Goal: Task Accomplishment & Management: Use online tool/utility

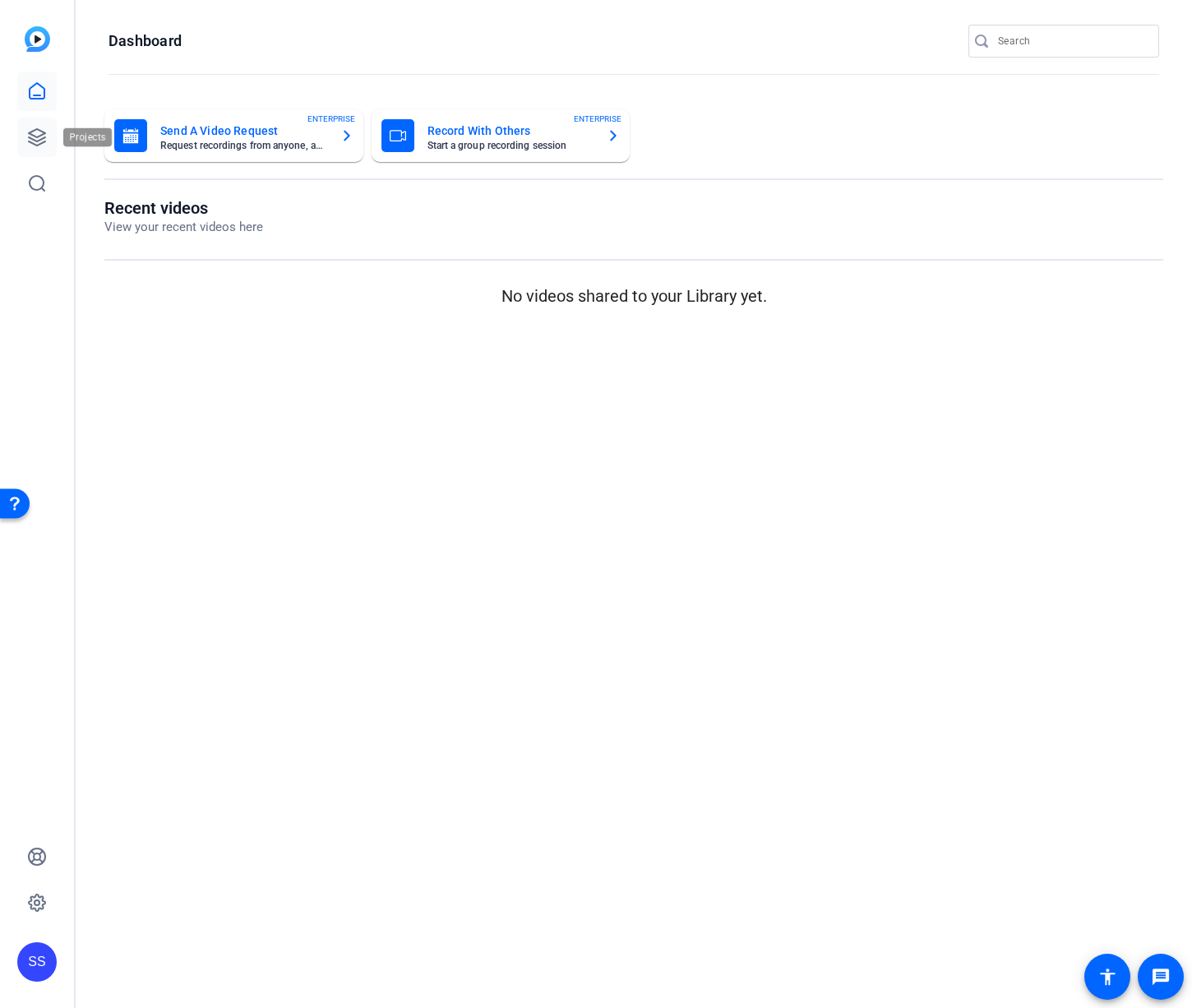
click at [38, 128] on icon at bounding box center [37, 137] width 20 height 20
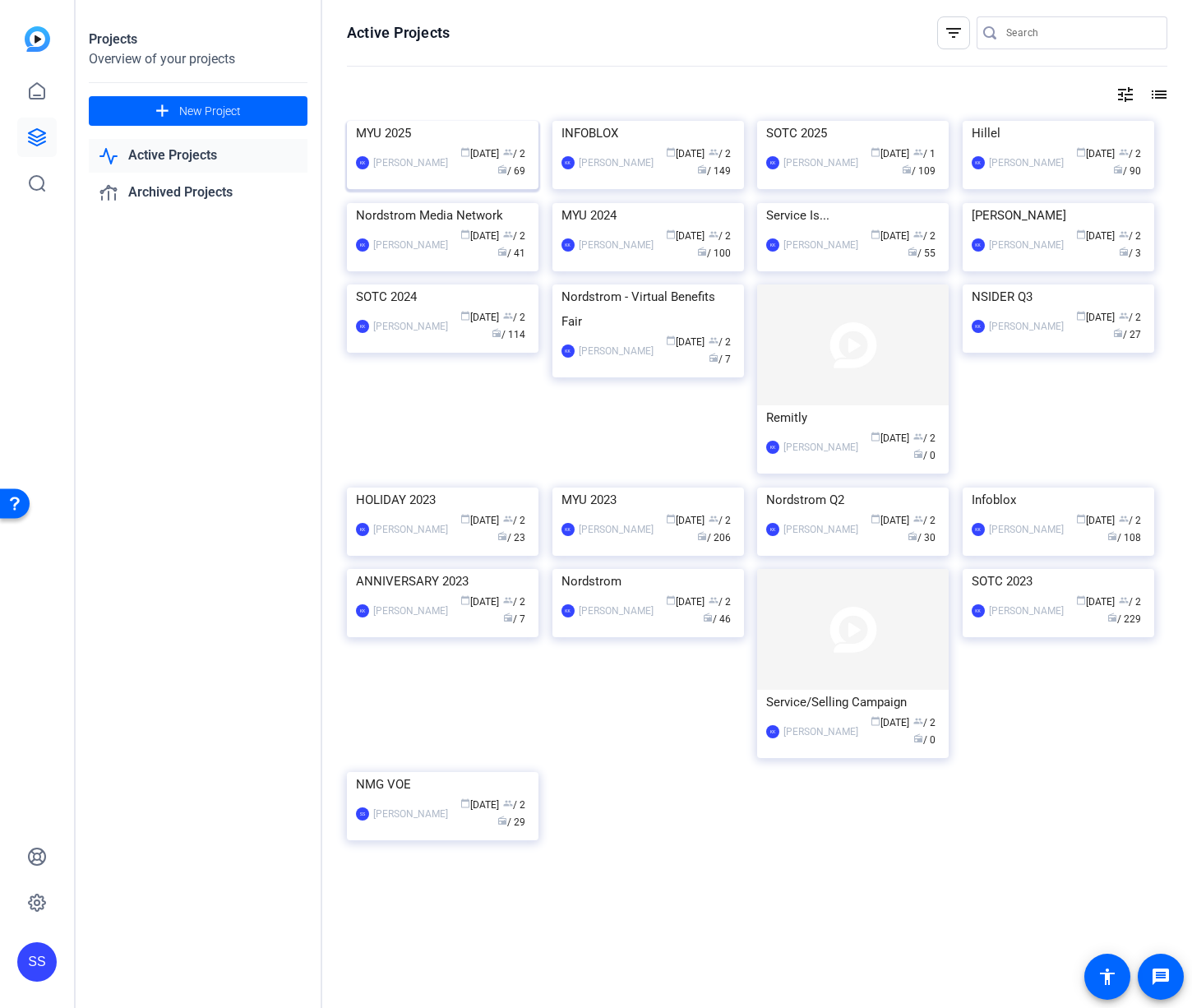
click at [431, 121] on img at bounding box center [443, 121] width 192 height 0
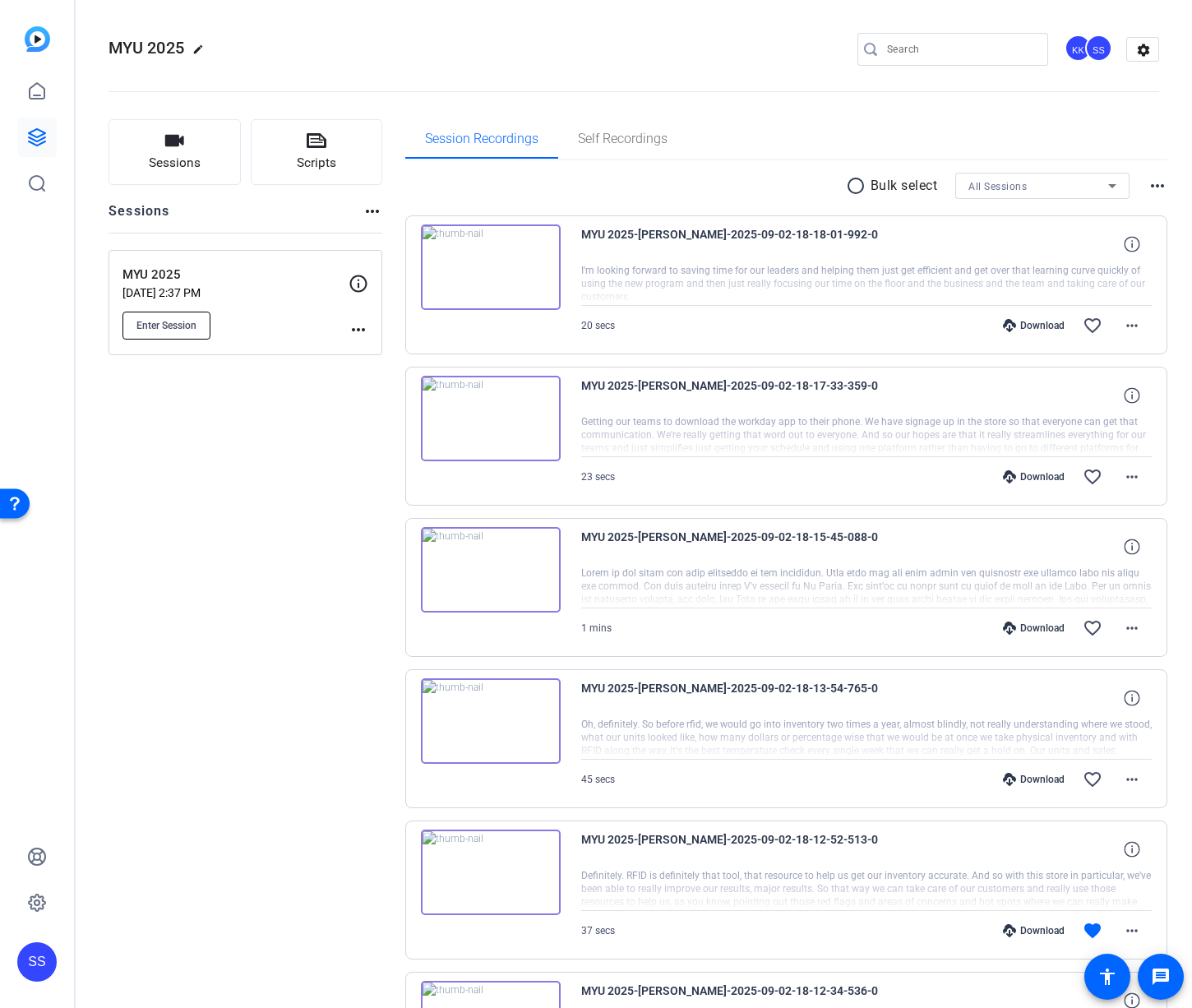
click at [170, 320] on span "Enter Session" at bounding box center [166, 325] width 60 height 13
click at [170, 328] on span "Enter Session" at bounding box center [166, 325] width 60 height 13
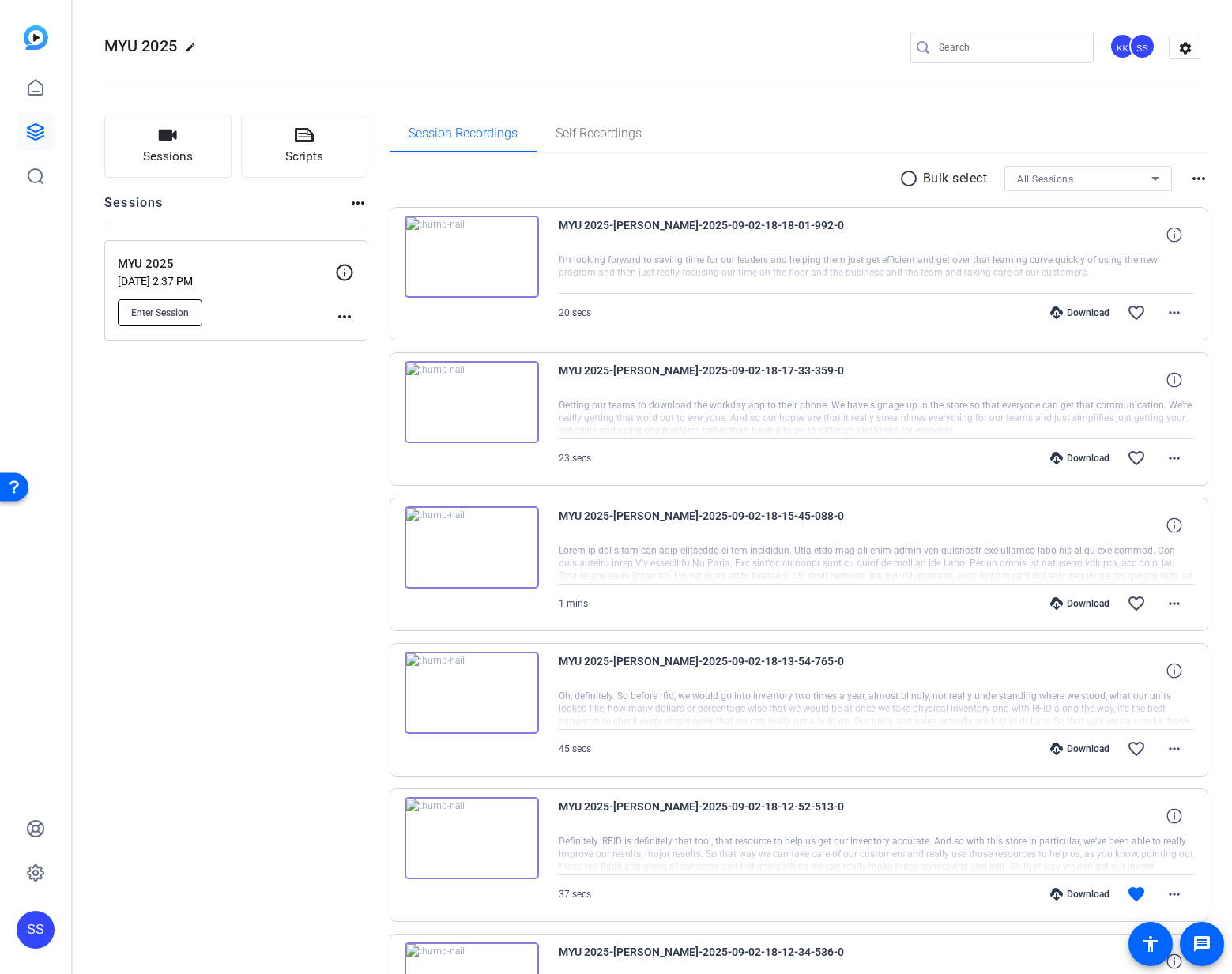
click at [167, 309] on span "Enter Session" at bounding box center [160, 312] width 57 height 13
click at [0, 0] on mat-sidenav-container "SS MYU 2025 edit KK SS settings Sessions Scripts Sessions more_horiz MYU 2025 A…" at bounding box center [616, 487] width 1232 height 974
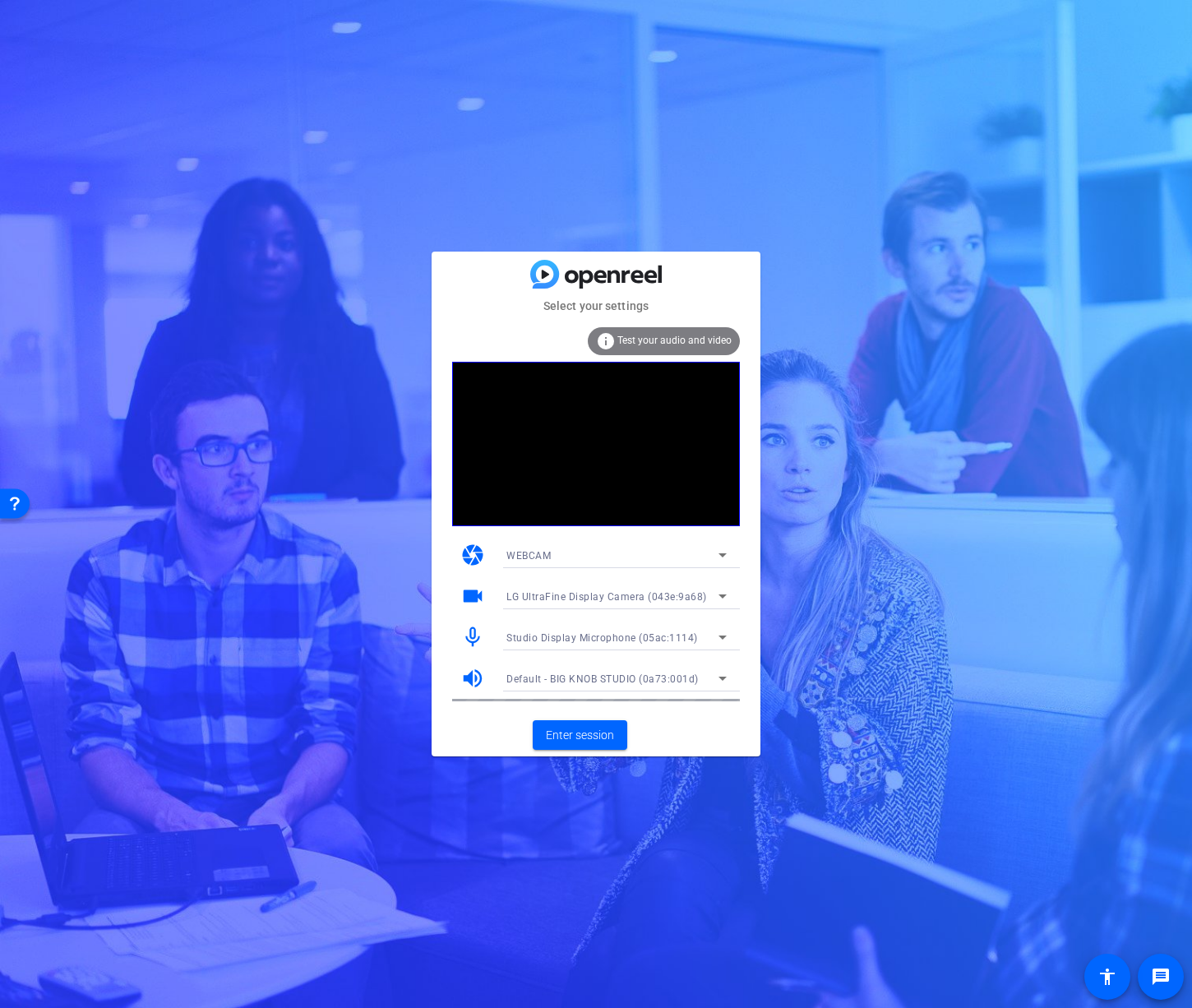
click at [637, 630] on div "Studio Display Microphone (05ac:1114)" at bounding box center [613, 637] width 213 height 21
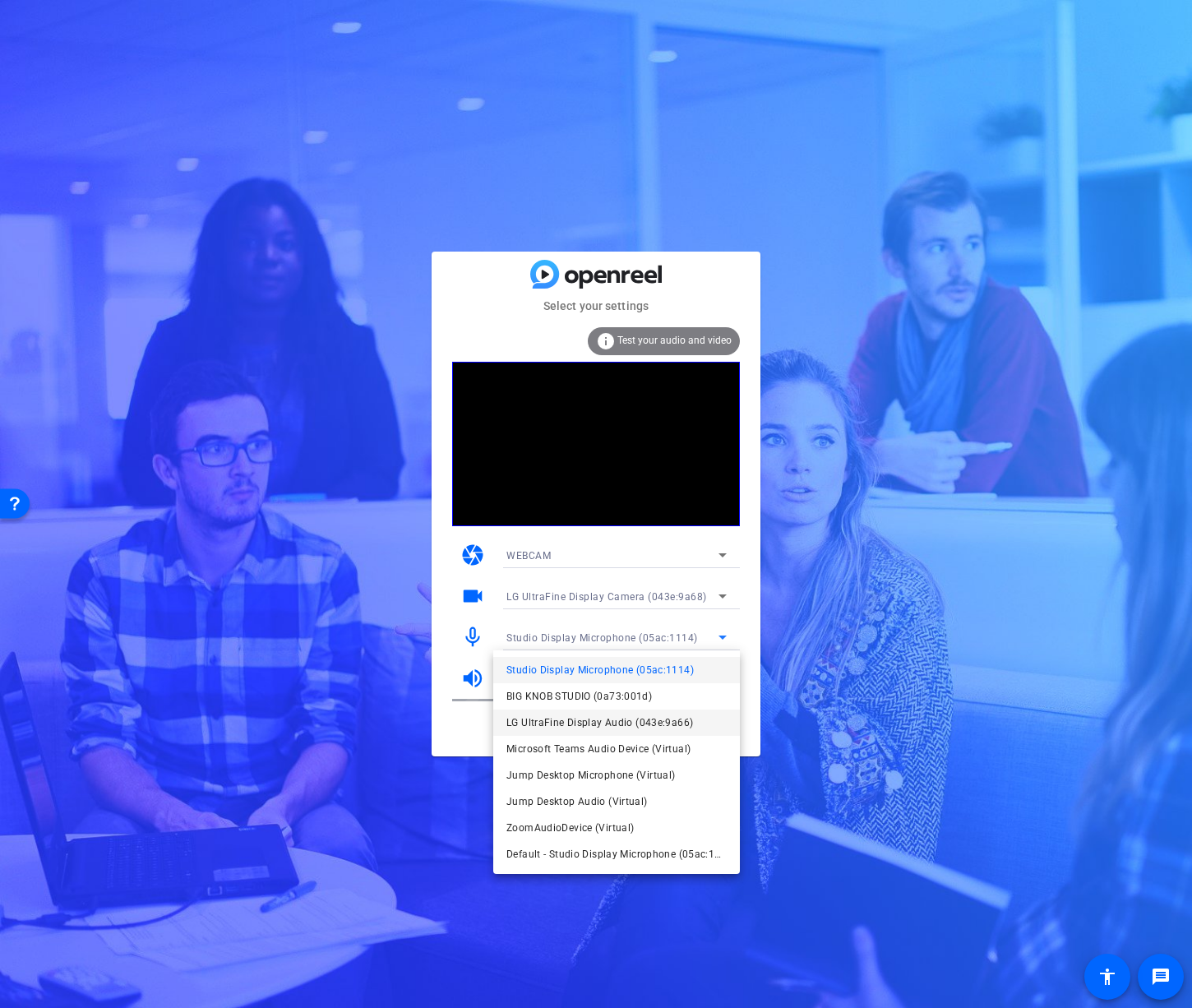
click at [268, 223] on span "LG UltraFine Display Audio (043e:9a66)" at bounding box center [159, 218] width 217 height 11
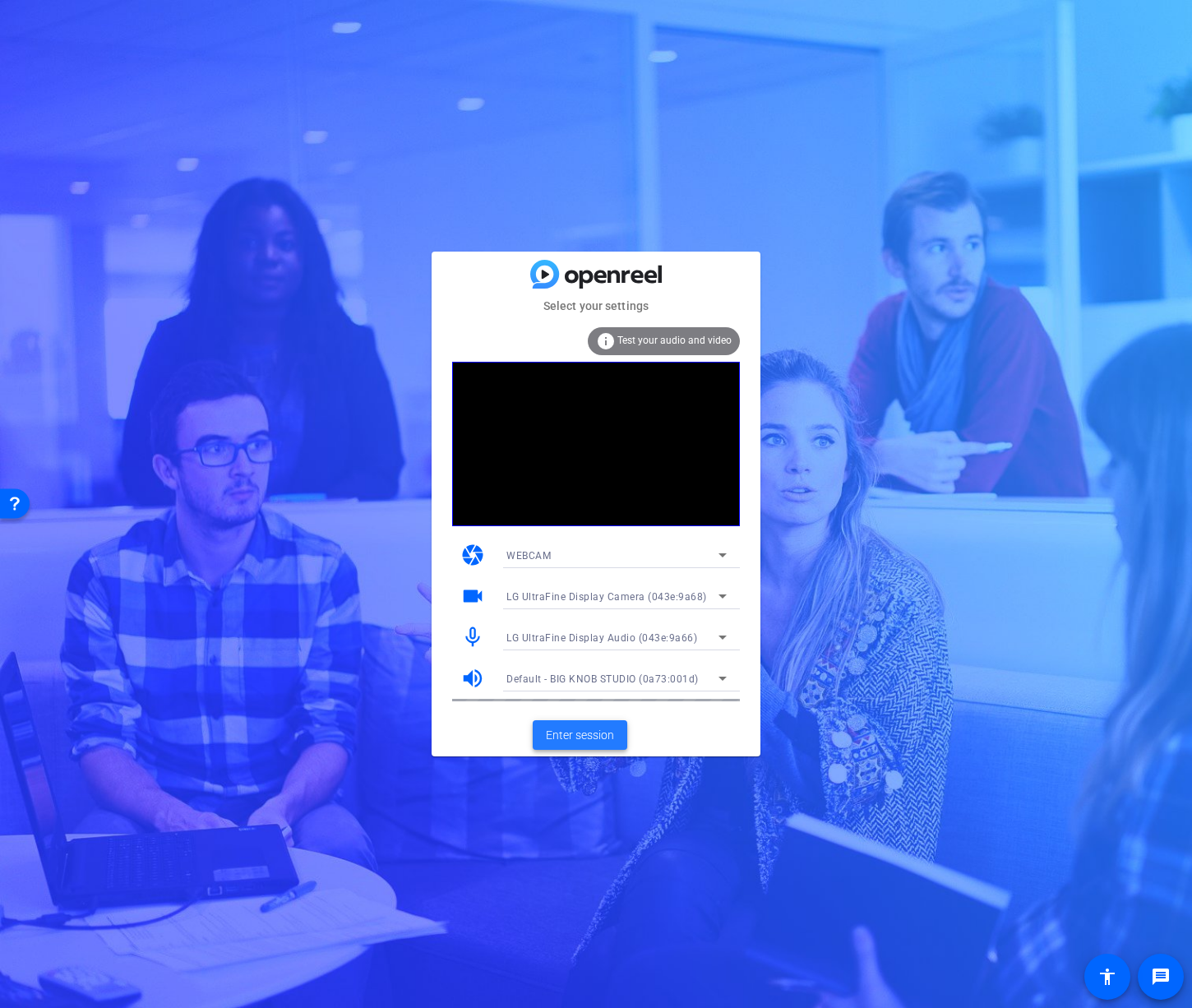
click at [616, 734] on span at bounding box center [580, 735] width 95 height 39
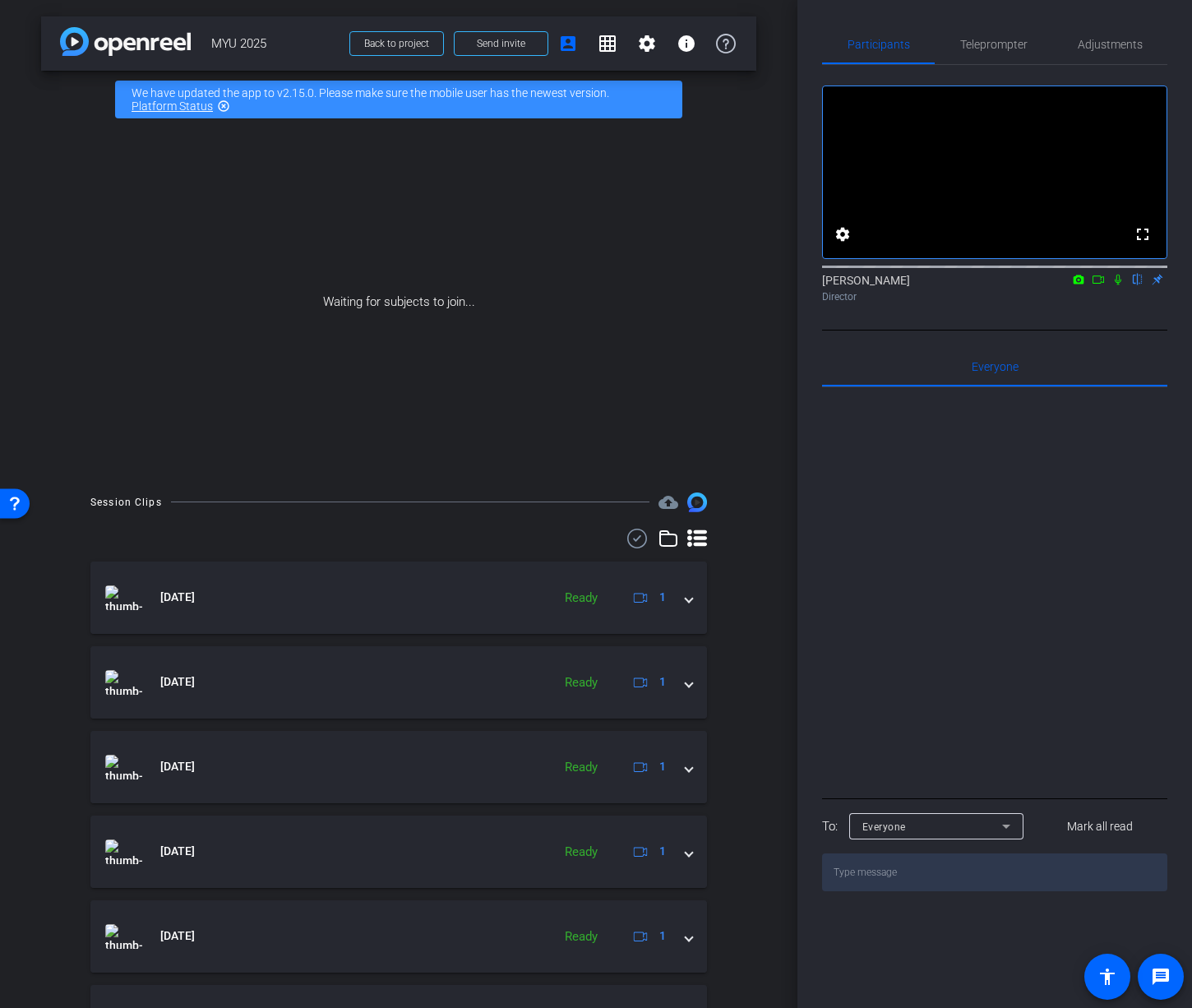
click at [1038, 608] on div at bounding box center [995, 591] width 346 height 407
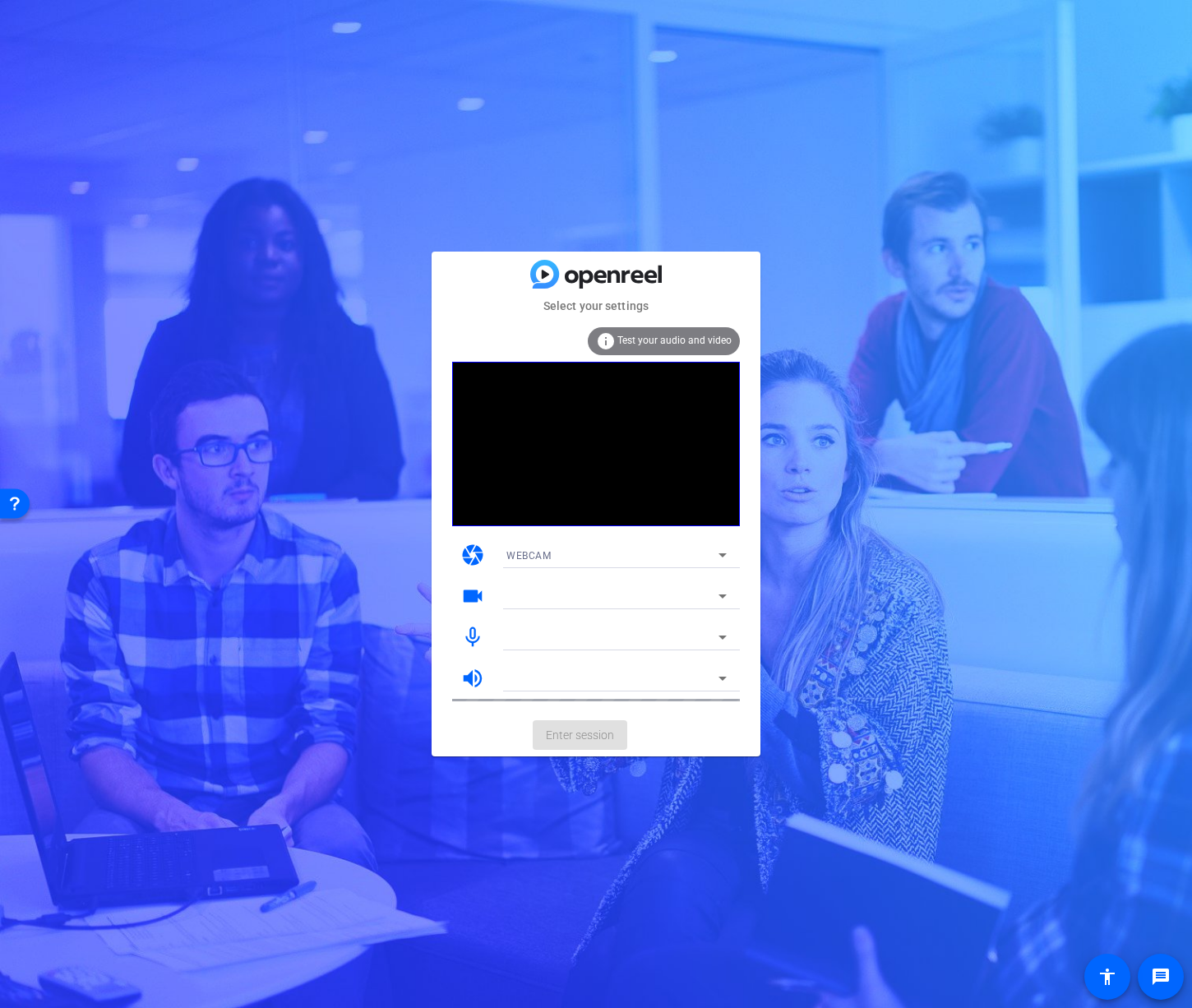
click at [575, 601] on mat-form-field at bounding box center [616, 596] width 246 height 26
click at [585, 636] on mat-form-field "Smsadis Microphone" at bounding box center [616, 637] width 246 height 26
click at [688, 632] on mat-form-field "Smsadis Microphone" at bounding box center [616, 637] width 246 height 26
click at [721, 633] on mat-form-field "Smsadis Microphone" at bounding box center [616, 637] width 246 height 26
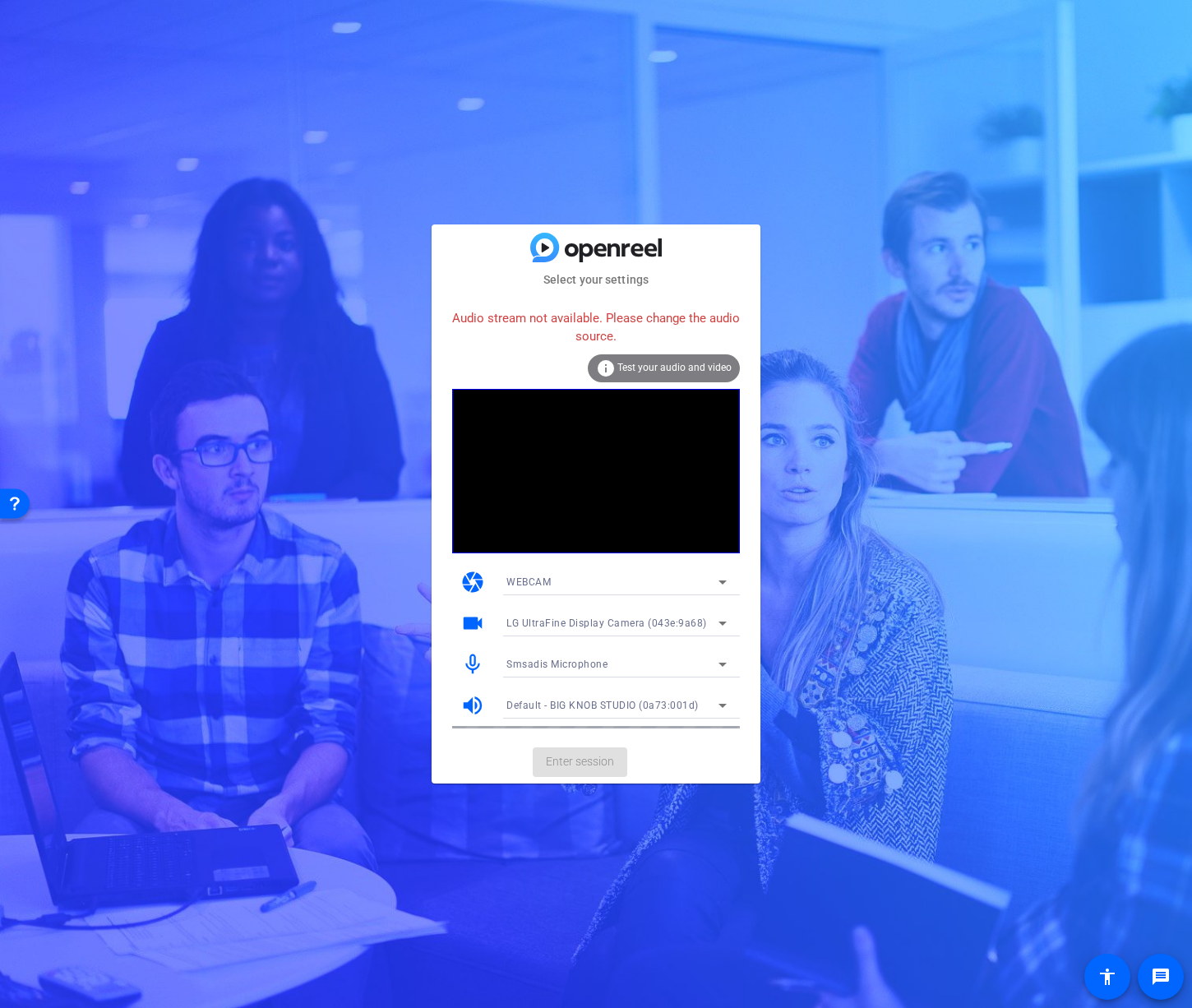
click at [579, 661] on span "Smsadis Microphone" at bounding box center [556, 664] width 101 height 12
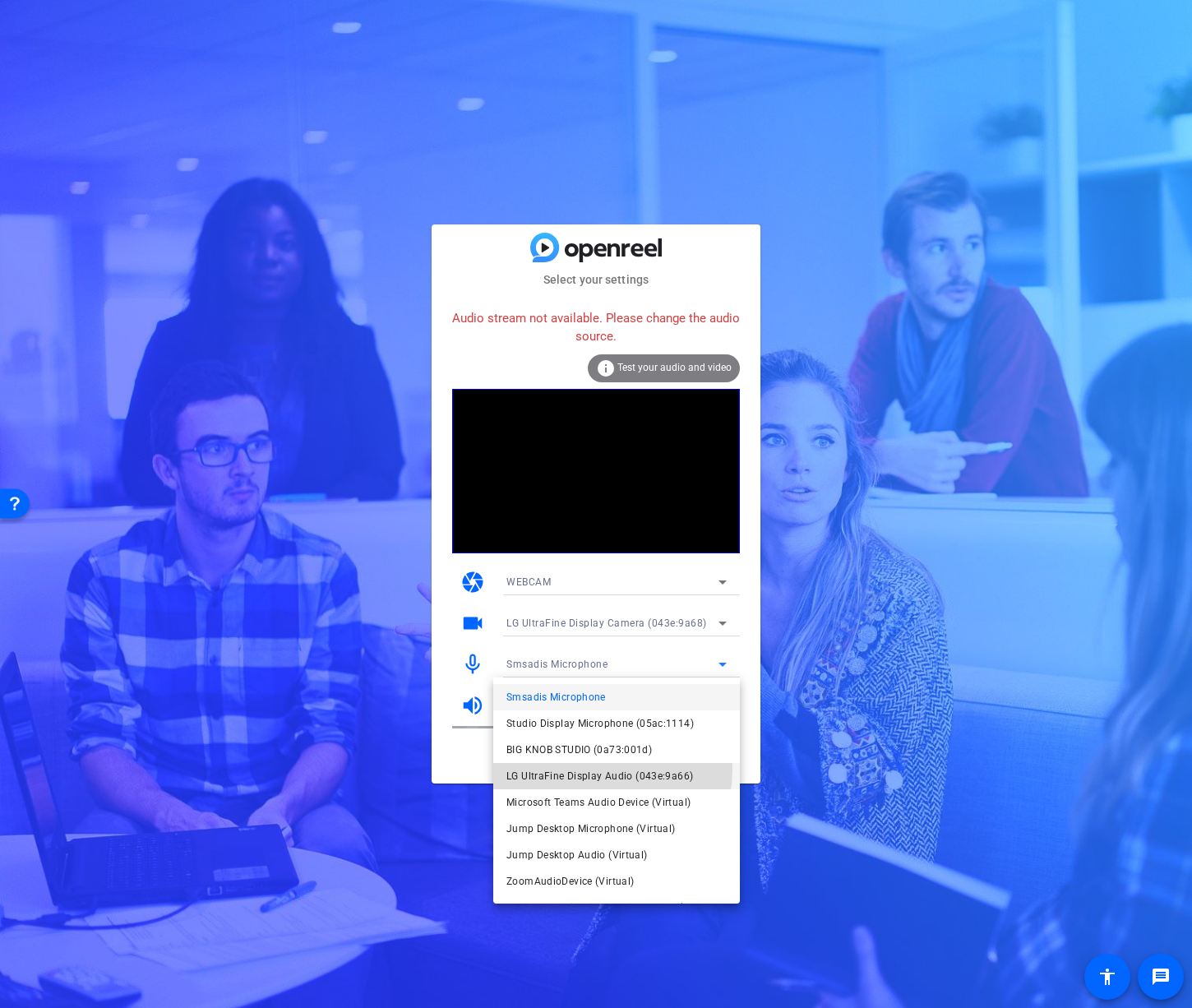
click at [581, 769] on span "LG UltraFine Display Audio (043e:9a66)" at bounding box center [599, 776] width 187 height 20
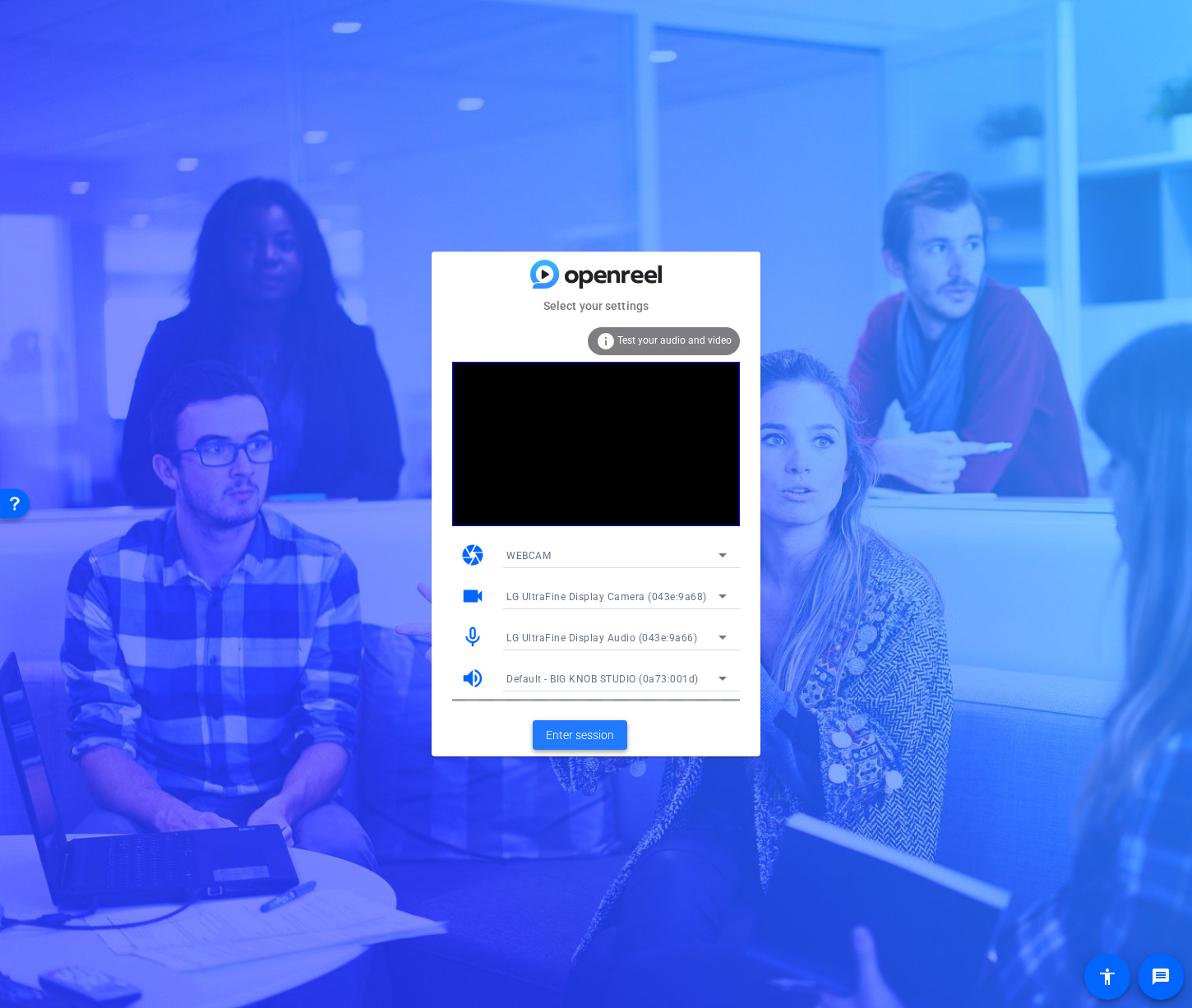
click at [579, 725] on button "Enter session" at bounding box center [580, 735] width 95 height 29
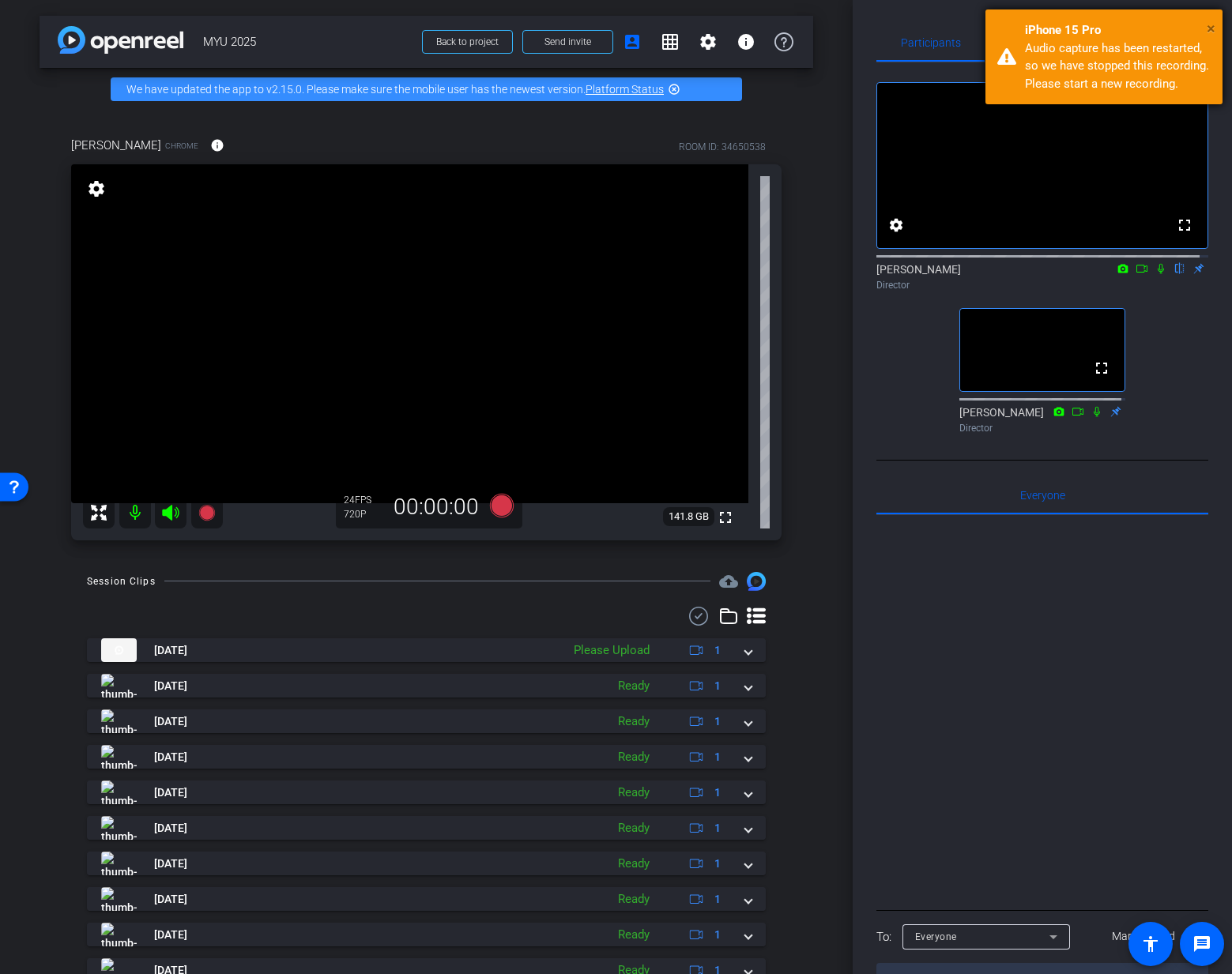
click at [1144, 28] on span "×" at bounding box center [1211, 28] width 9 height 19
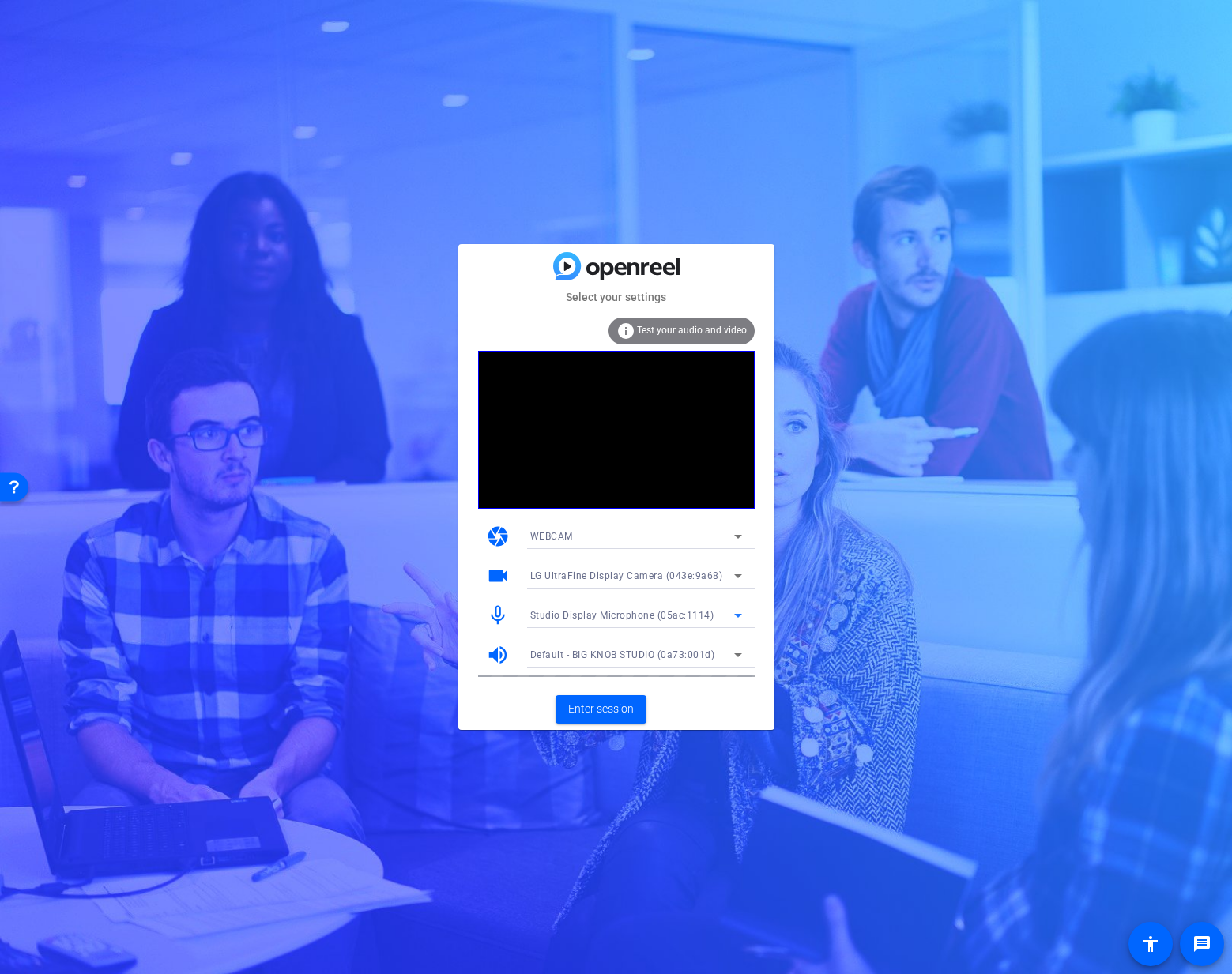
click at [589, 614] on span "Studio Display Microphone (05ac:1114)" at bounding box center [622, 615] width 184 height 11
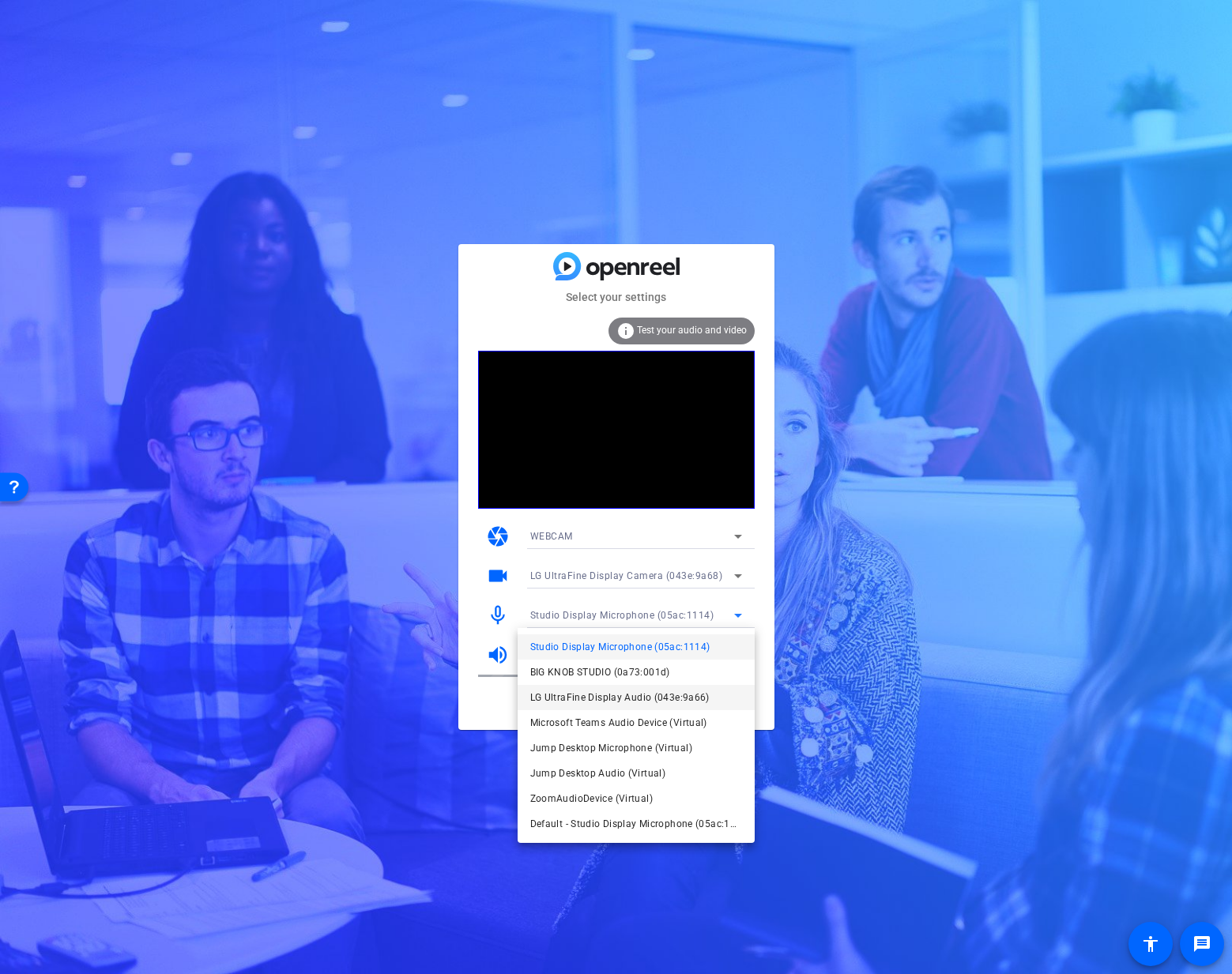
click at [615, 703] on span "LG UltraFine Display Audio (043e:9a66)" at bounding box center [619, 698] width 179 height 19
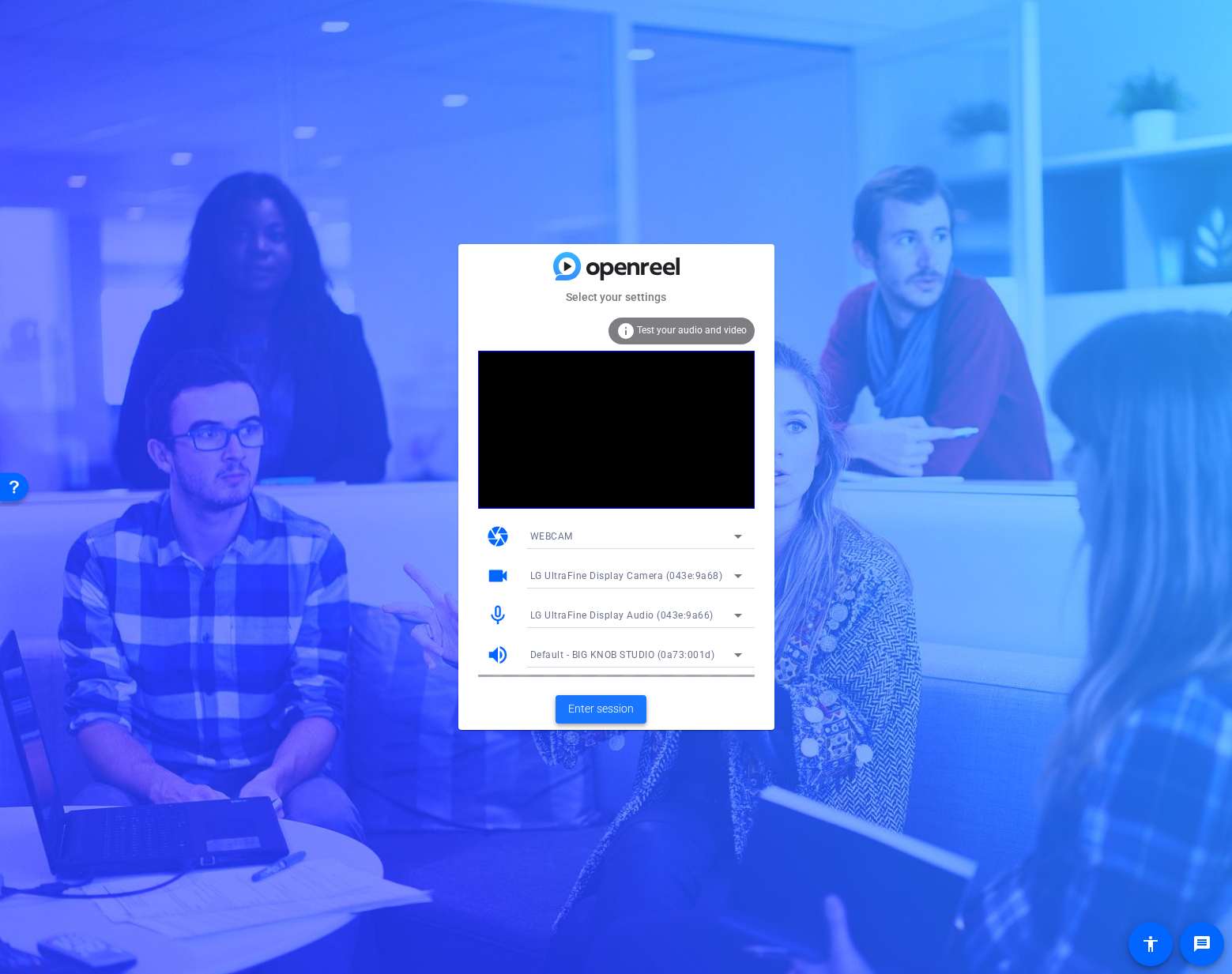
click at [615, 703] on span "Enter session" at bounding box center [601, 709] width 65 height 16
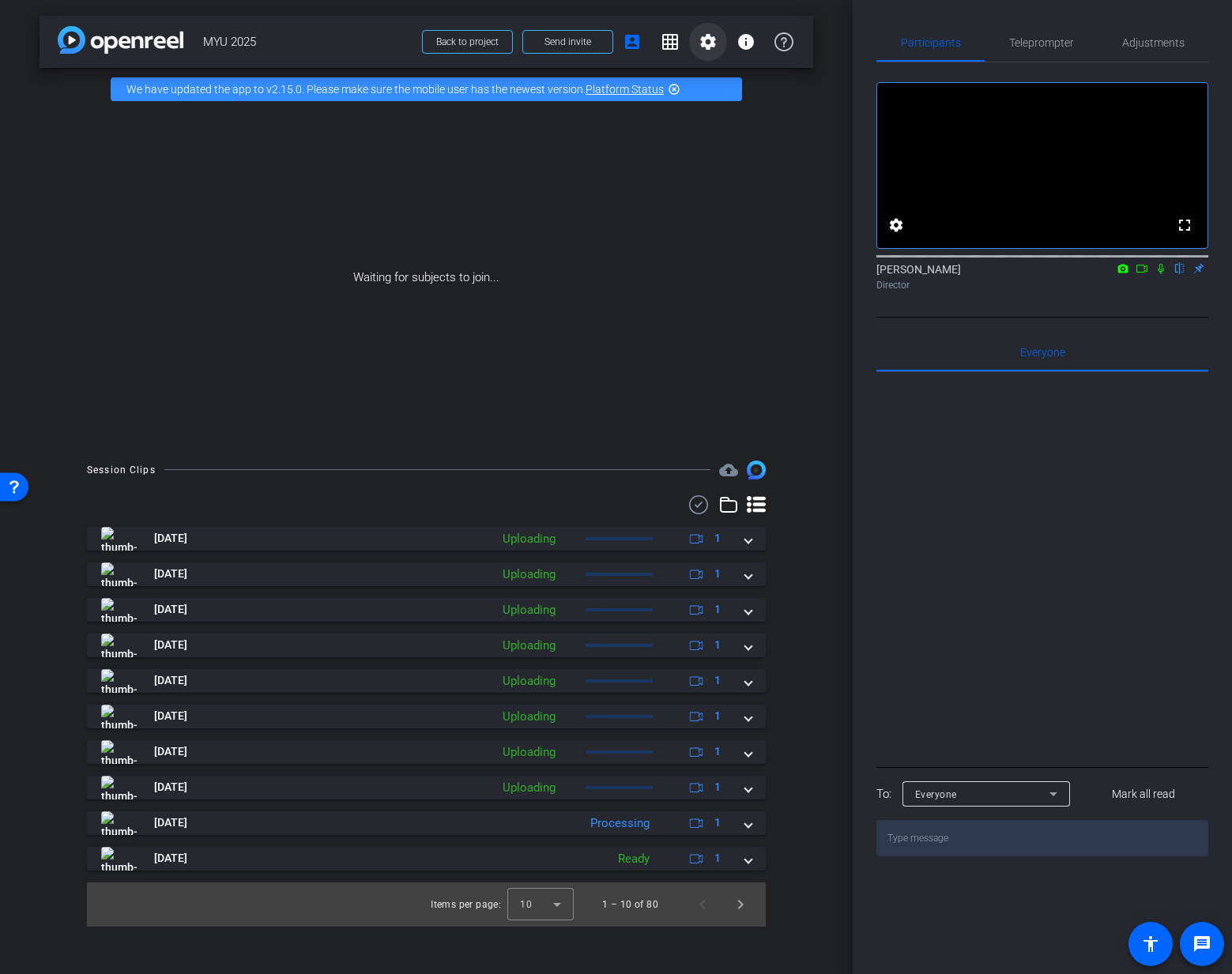
click at [710, 39] on mat-icon "settings" at bounding box center [708, 42] width 19 height 19
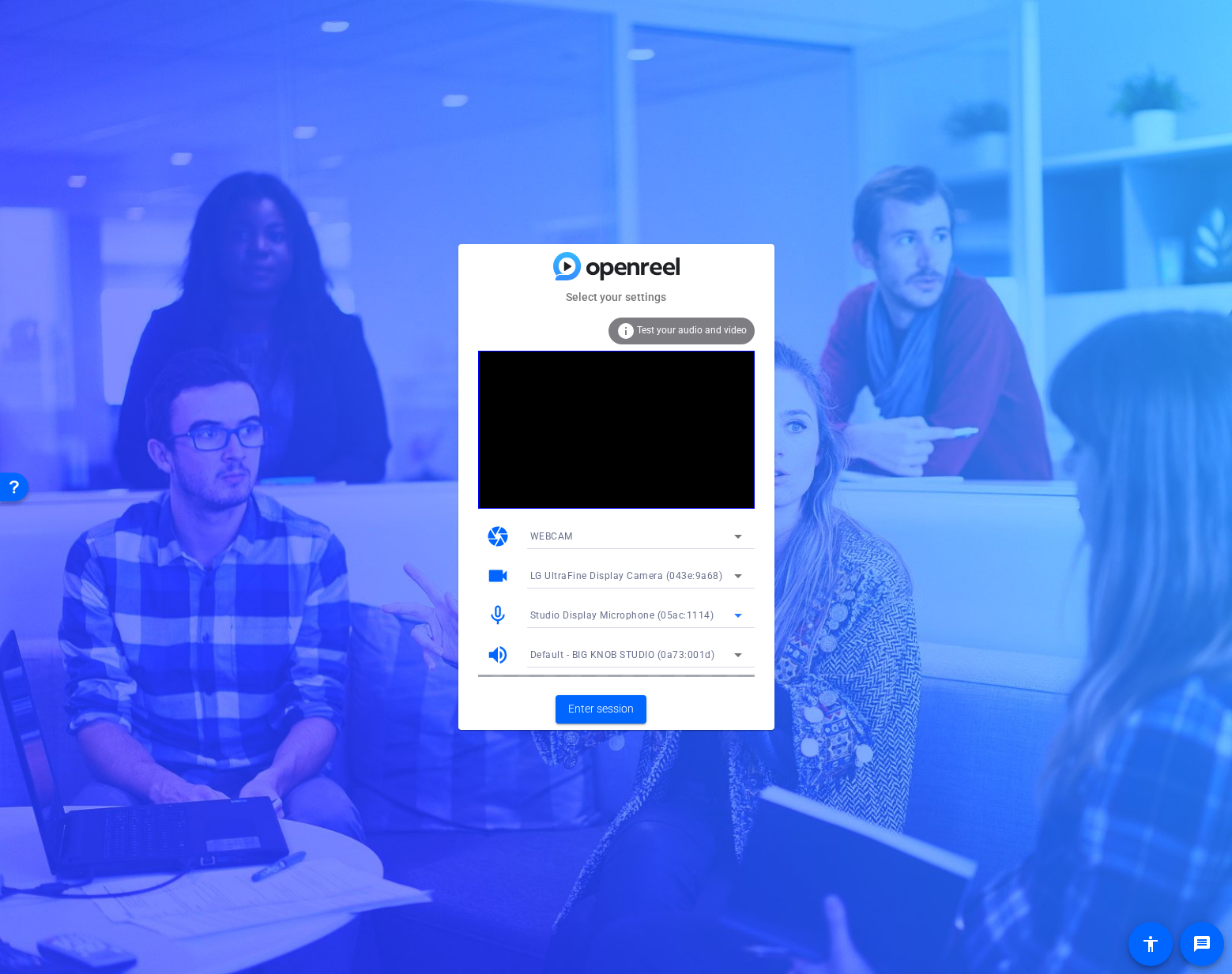
click at [576, 612] on span "Studio Display Microphone (05ac:1114)" at bounding box center [622, 615] width 184 height 11
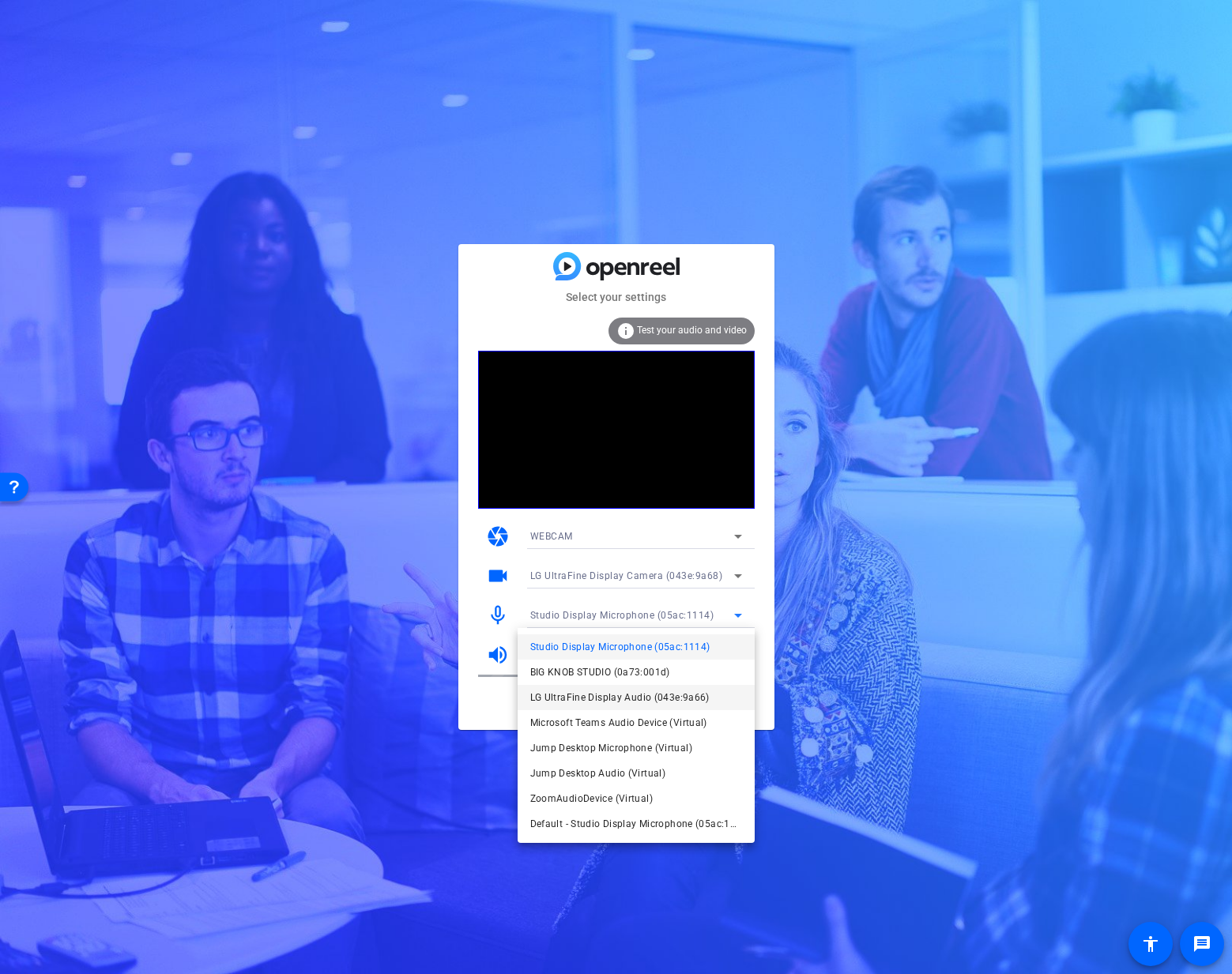
click at [577, 700] on span "LG UltraFine Display Audio (043e:9a66)" at bounding box center [619, 698] width 179 height 19
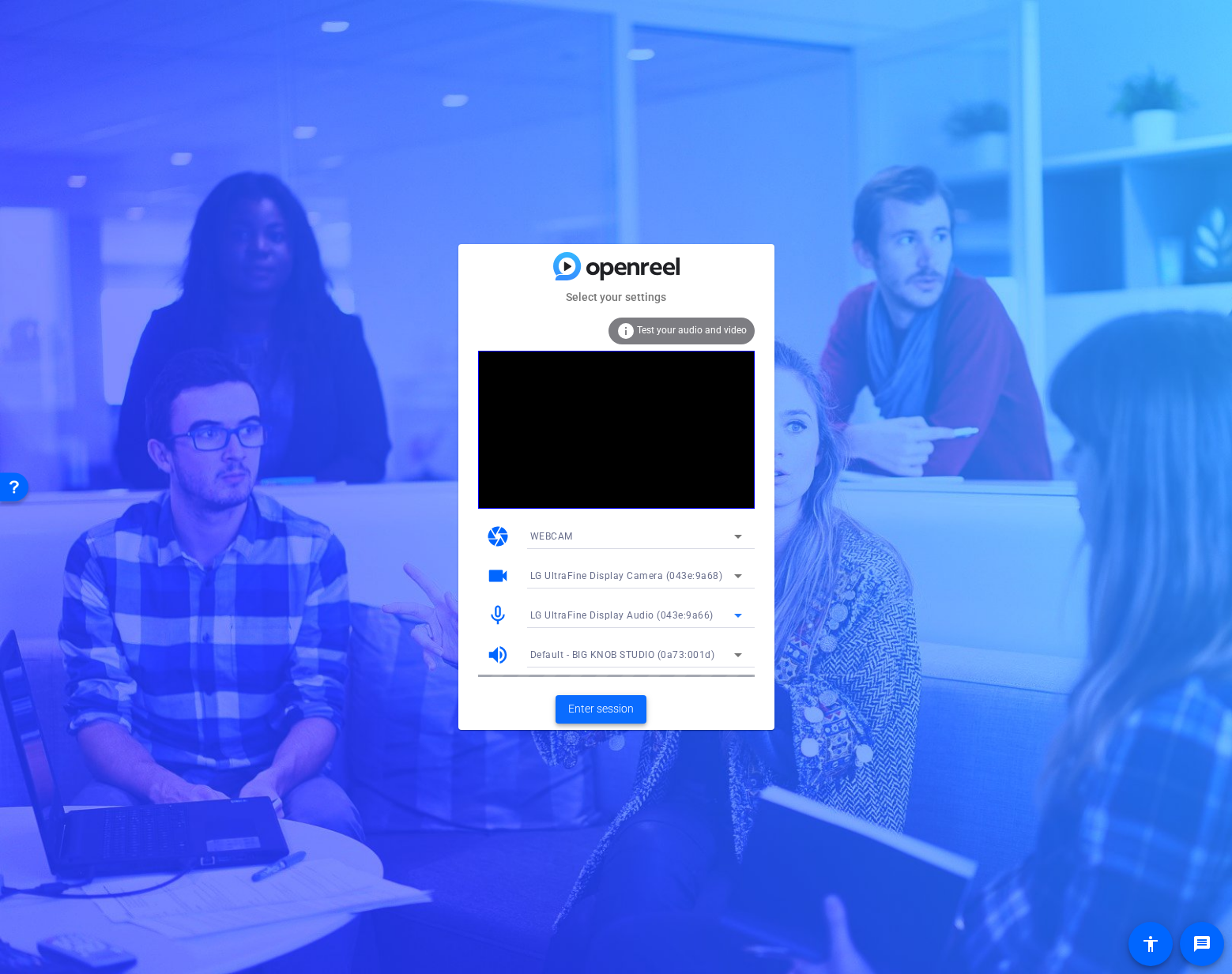
click at [607, 716] on span "Enter session" at bounding box center [601, 709] width 65 height 16
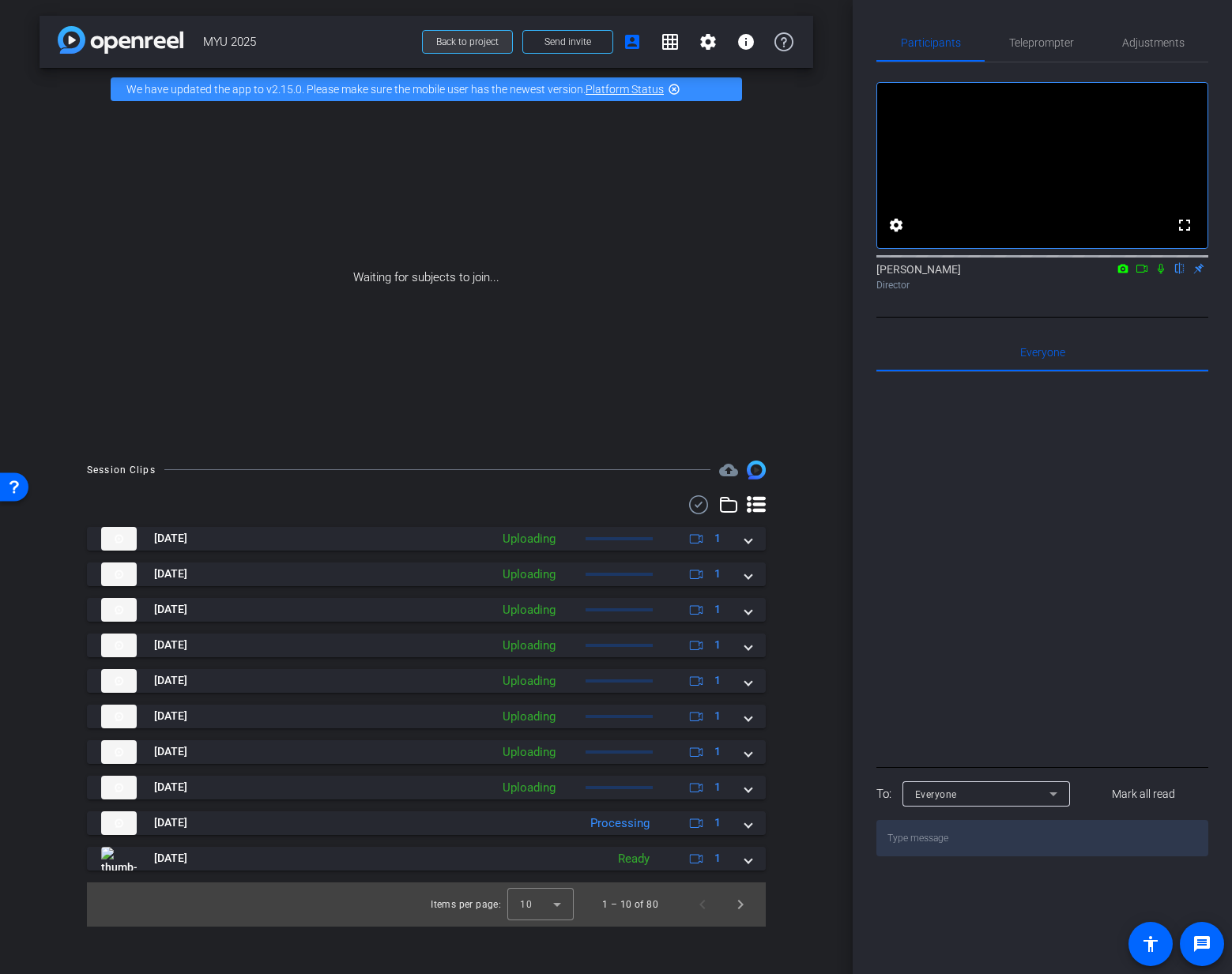
click at [491, 45] on span "Back to project" at bounding box center [467, 41] width 63 height 11
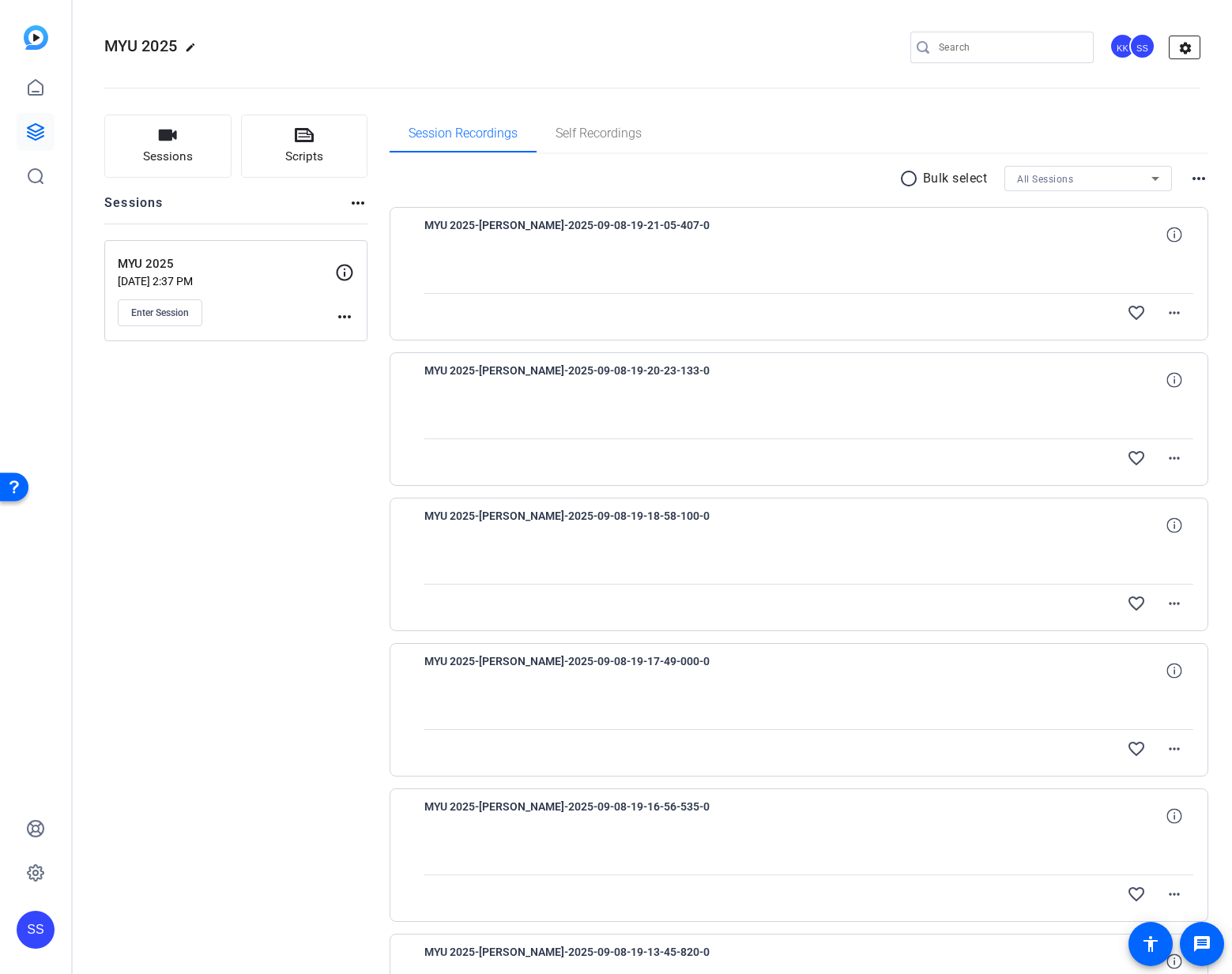
click at [1175, 44] on mat-icon "settings" at bounding box center [1185, 48] width 32 height 24
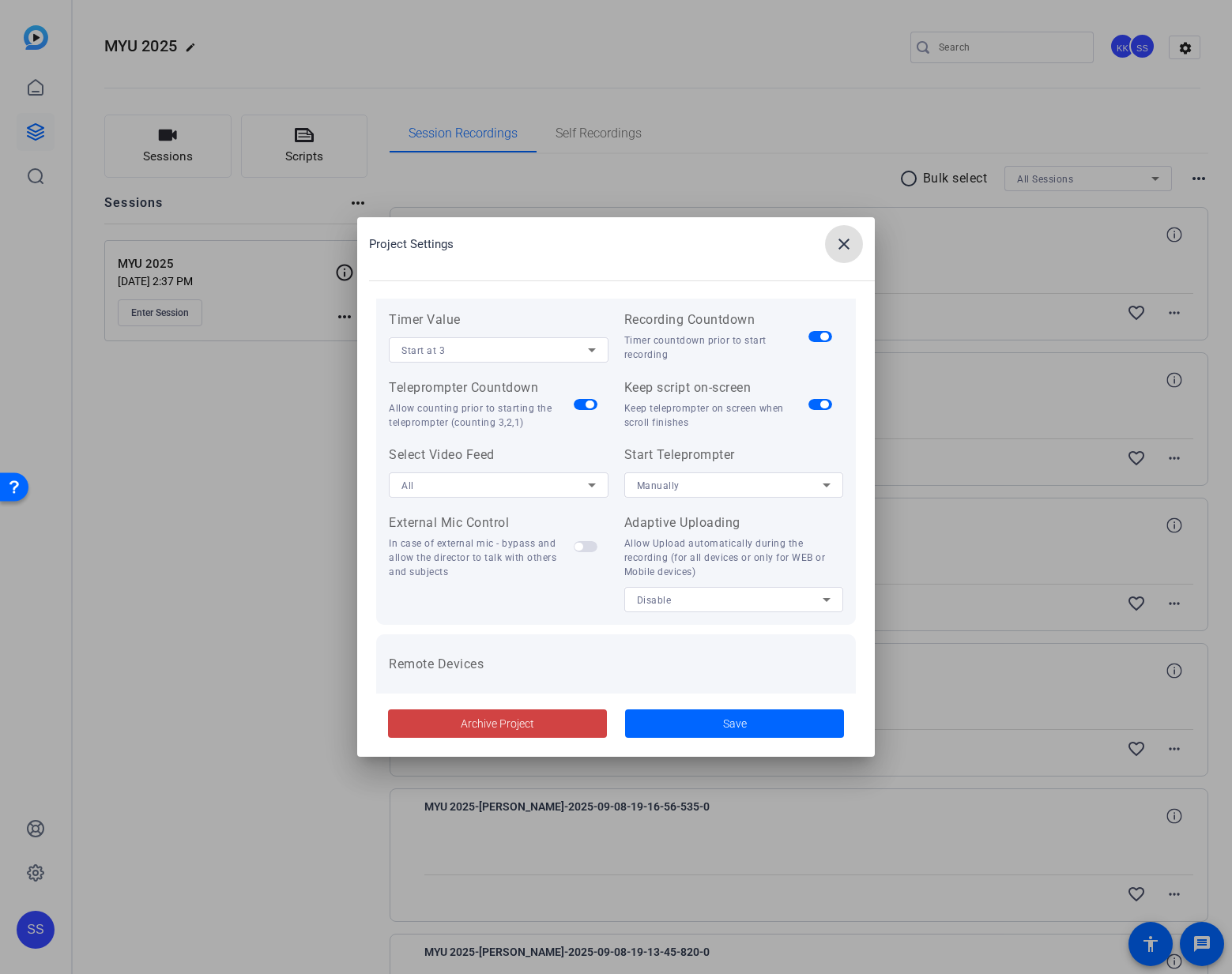
scroll to position [326, 0]
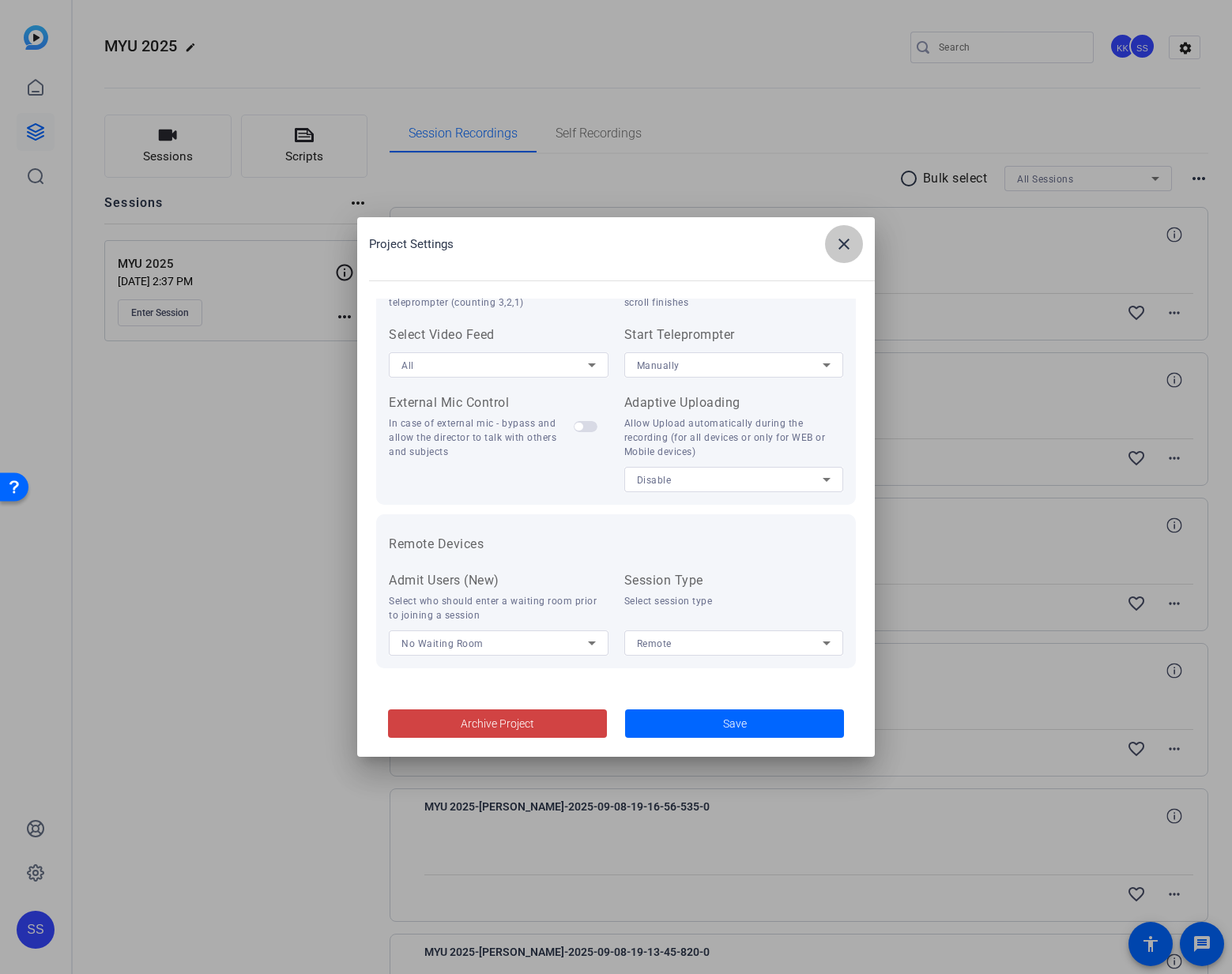
click at [837, 245] on mat-icon "close" at bounding box center [843, 244] width 19 height 19
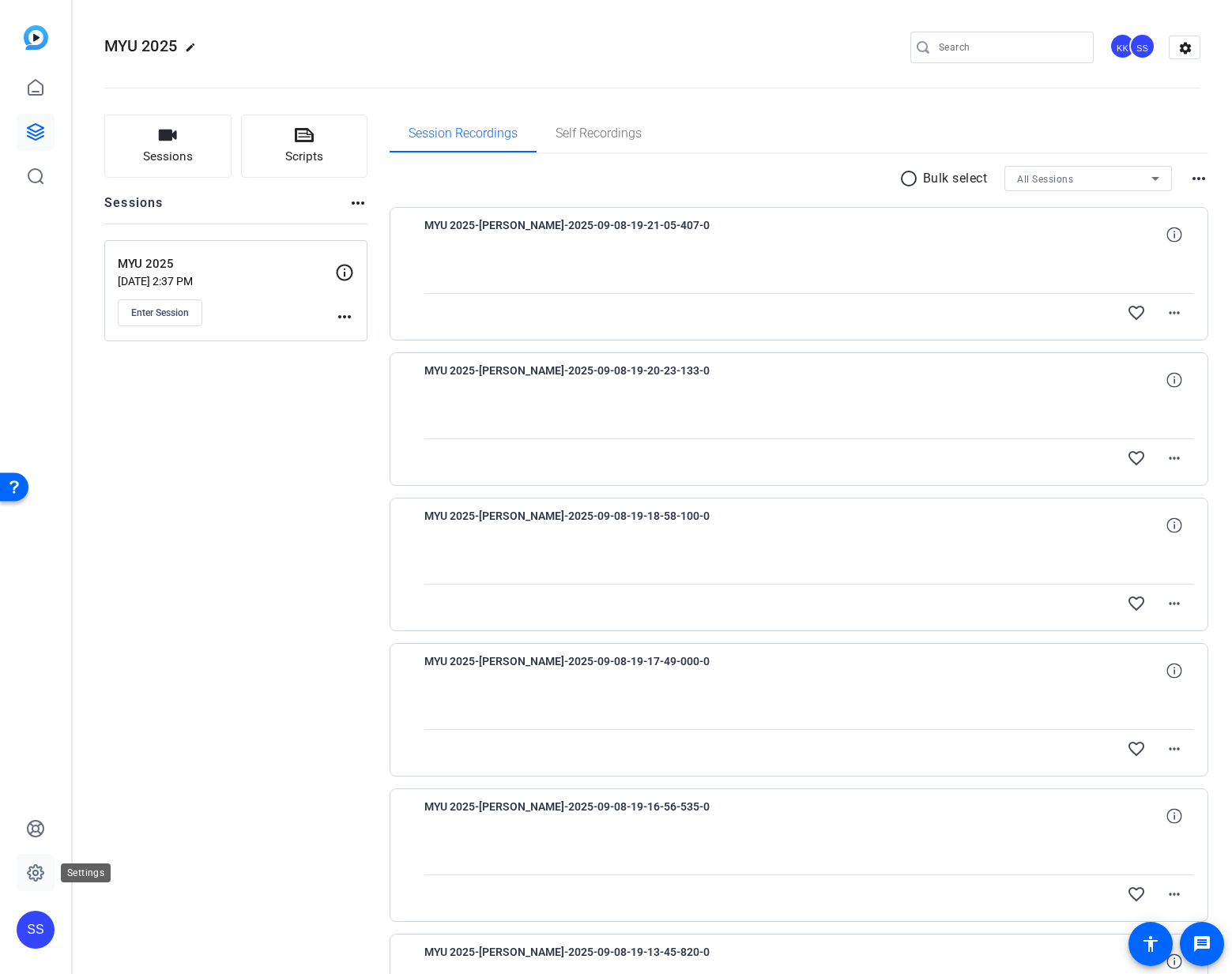
click at [33, 874] on icon at bounding box center [36, 874] width 5 height 5
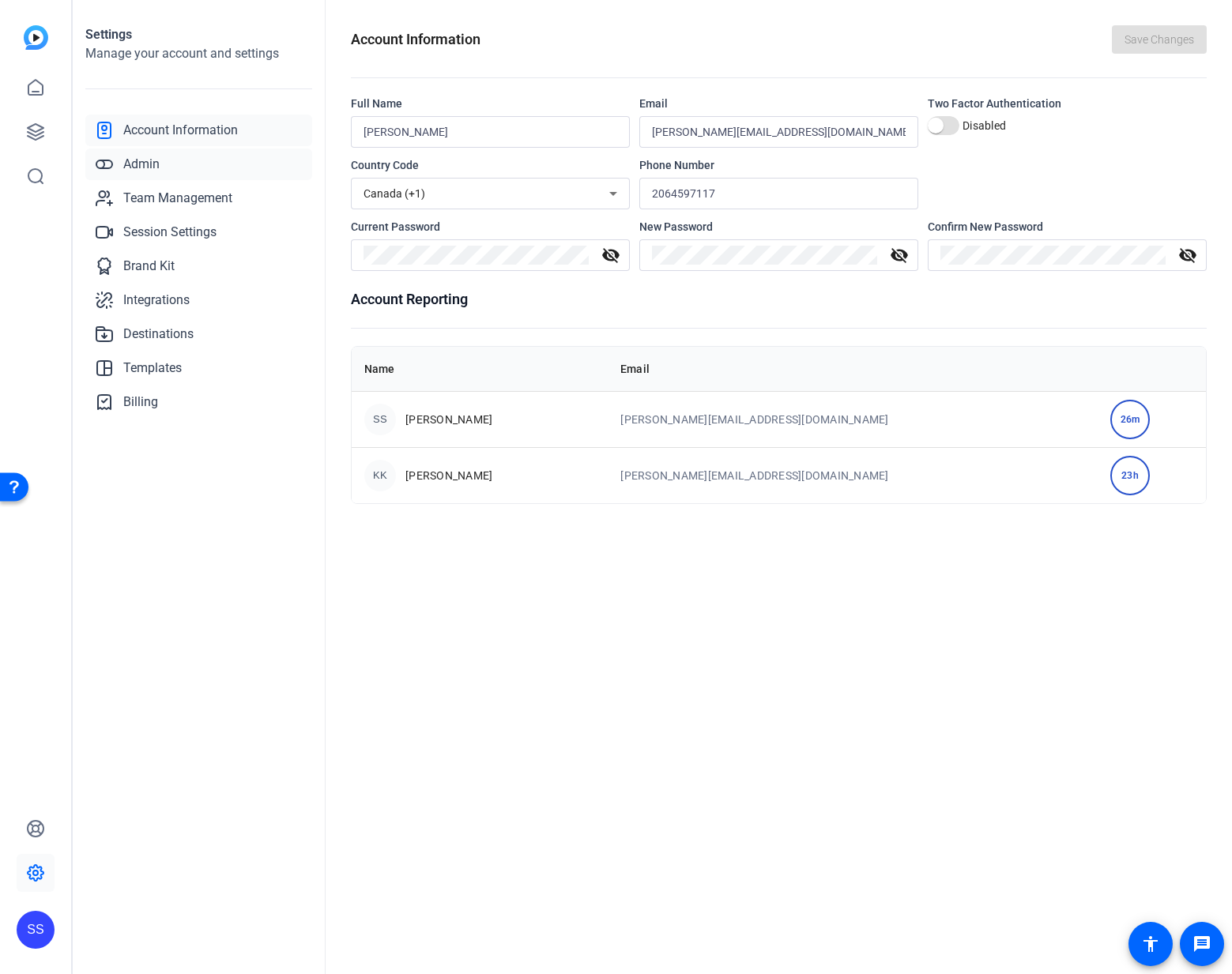
click at [160, 161] on span "Admin" at bounding box center [142, 164] width 36 height 19
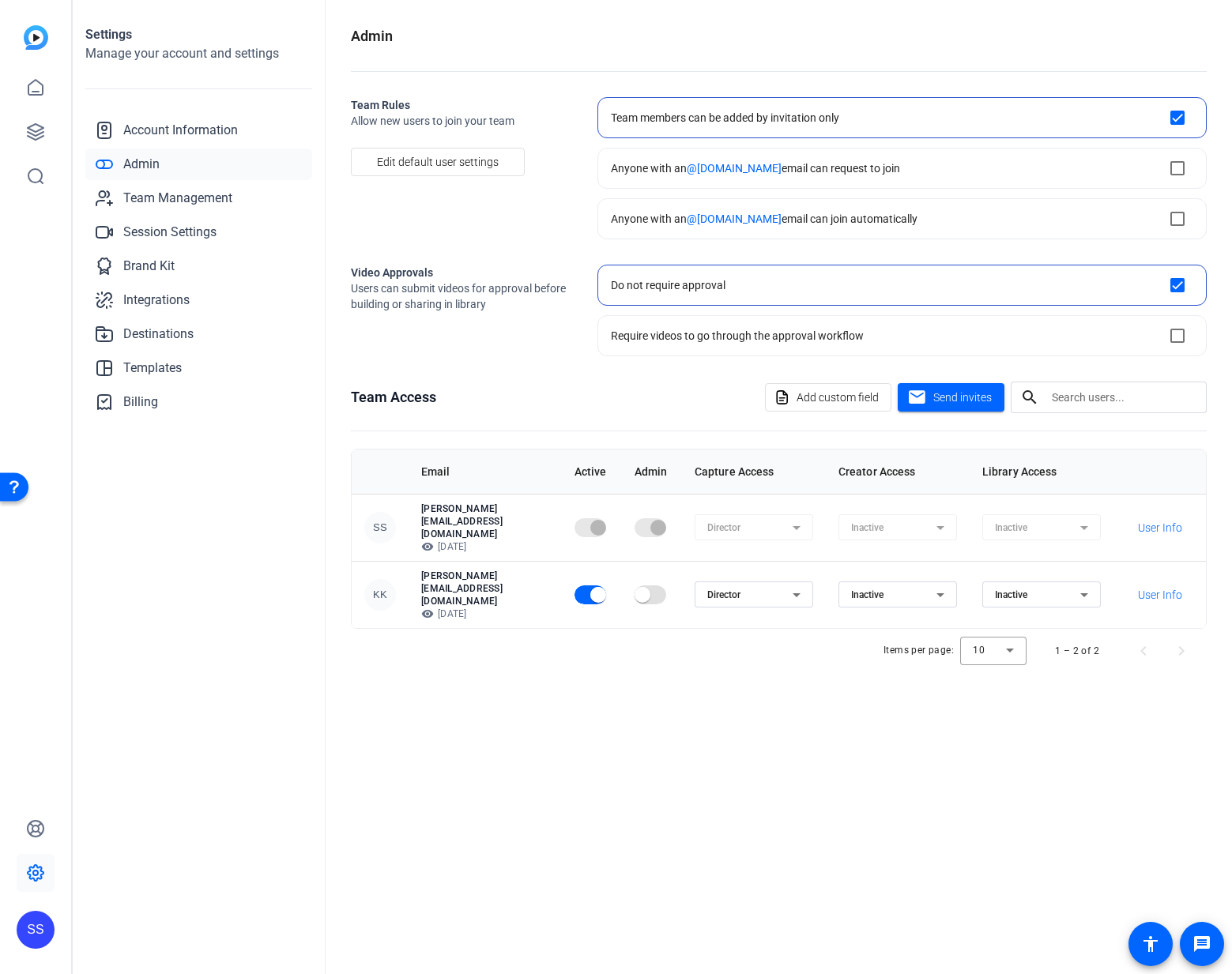
checkbox input "true"
click at [159, 197] on span "Team Management" at bounding box center [178, 198] width 109 height 19
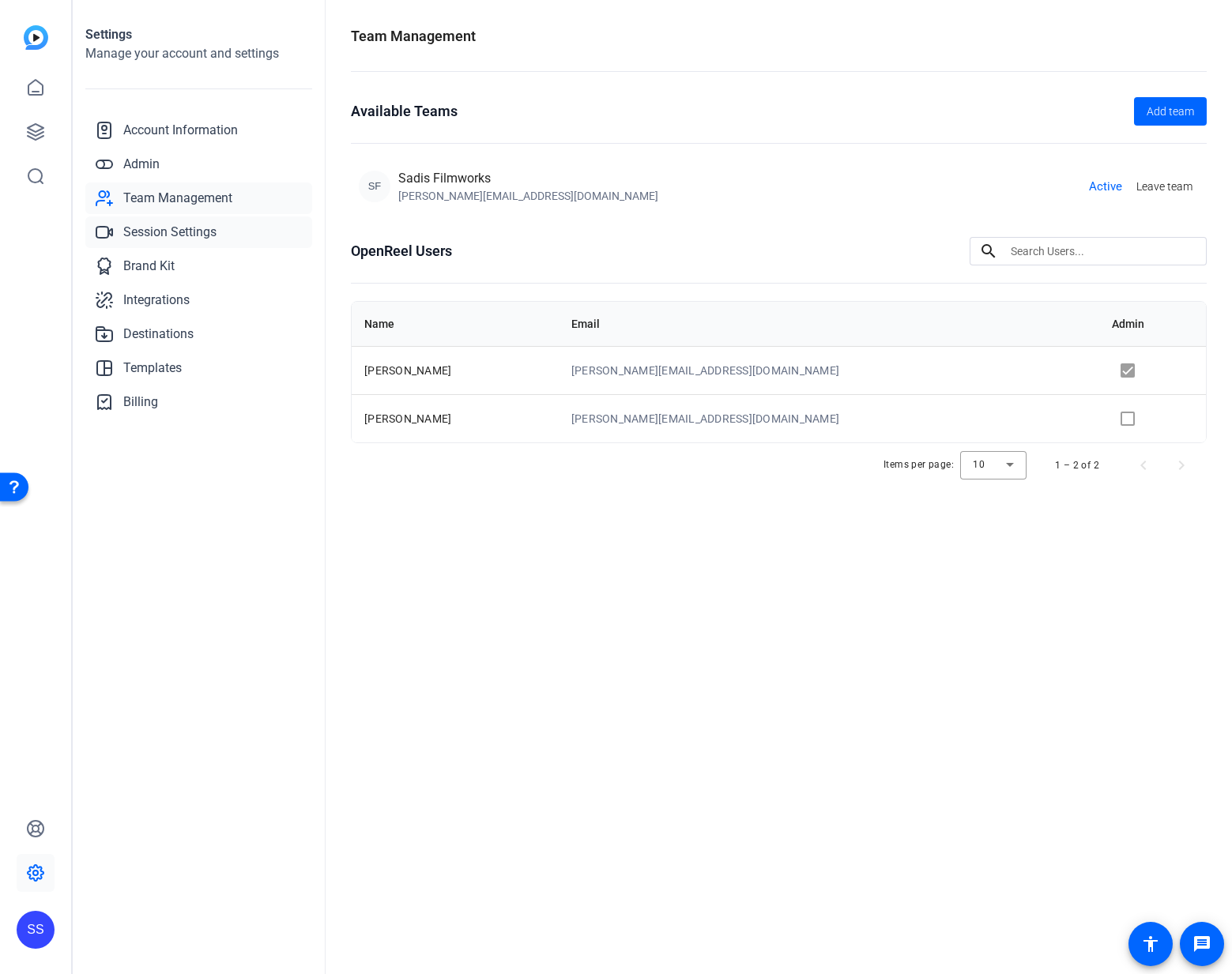
click at [153, 234] on span "Session Settings" at bounding box center [170, 233] width 94 height 19
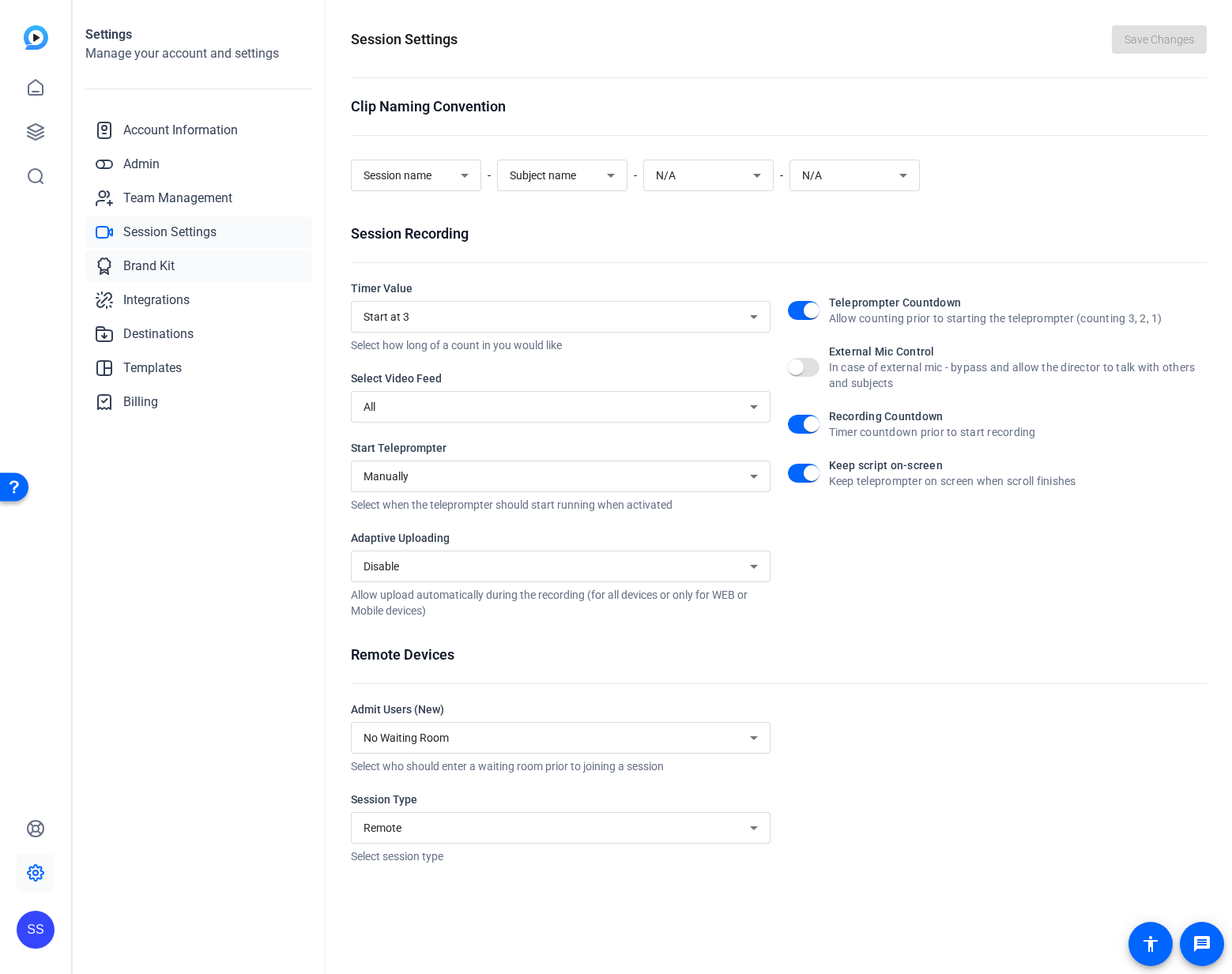
click at [156, 263] on span "Brand Kit" at bounding box center [149, 266] width 51 height 19
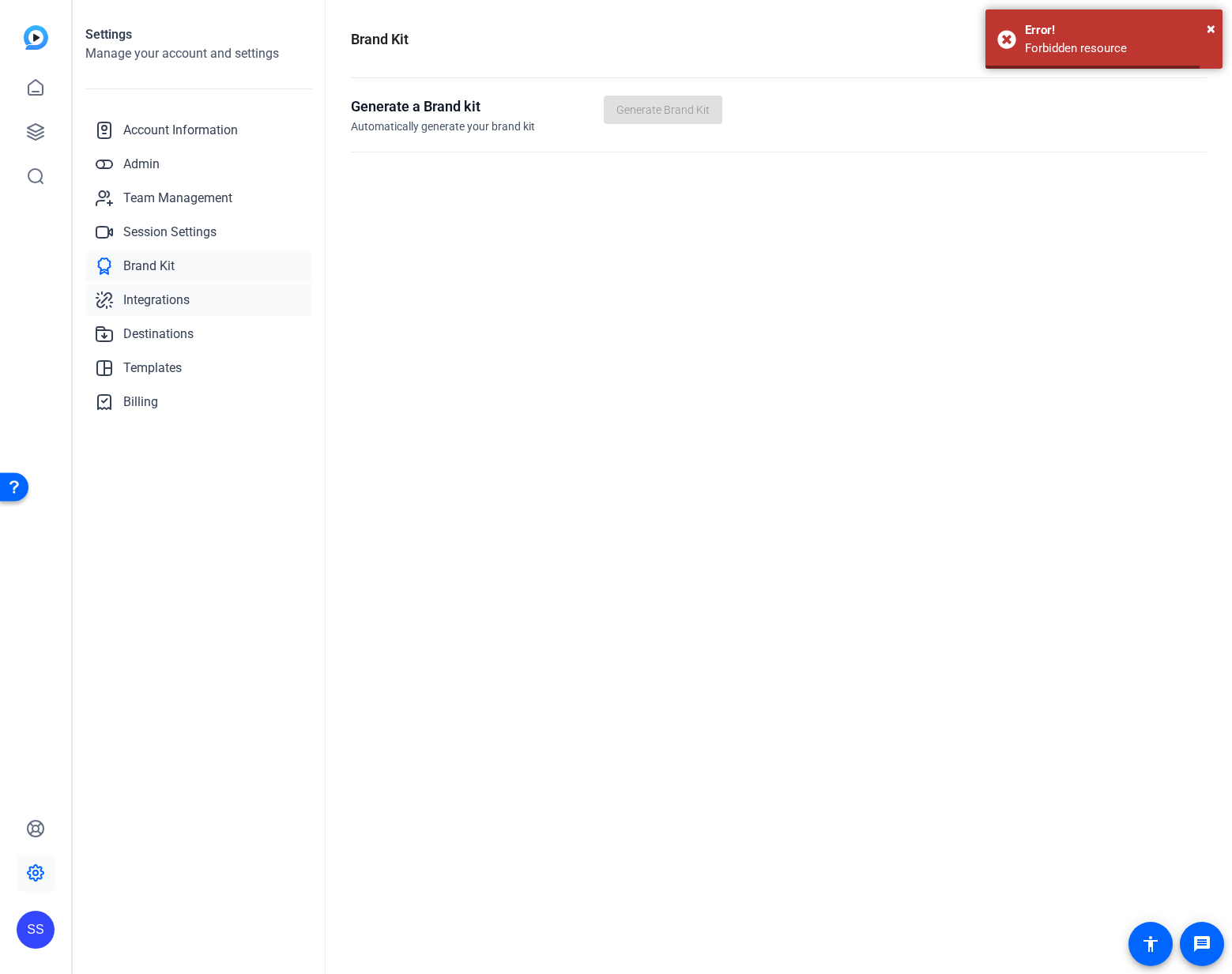
click at [165, 296] on span "Integrations" at bounding box center [156, 300] width 66 height 19
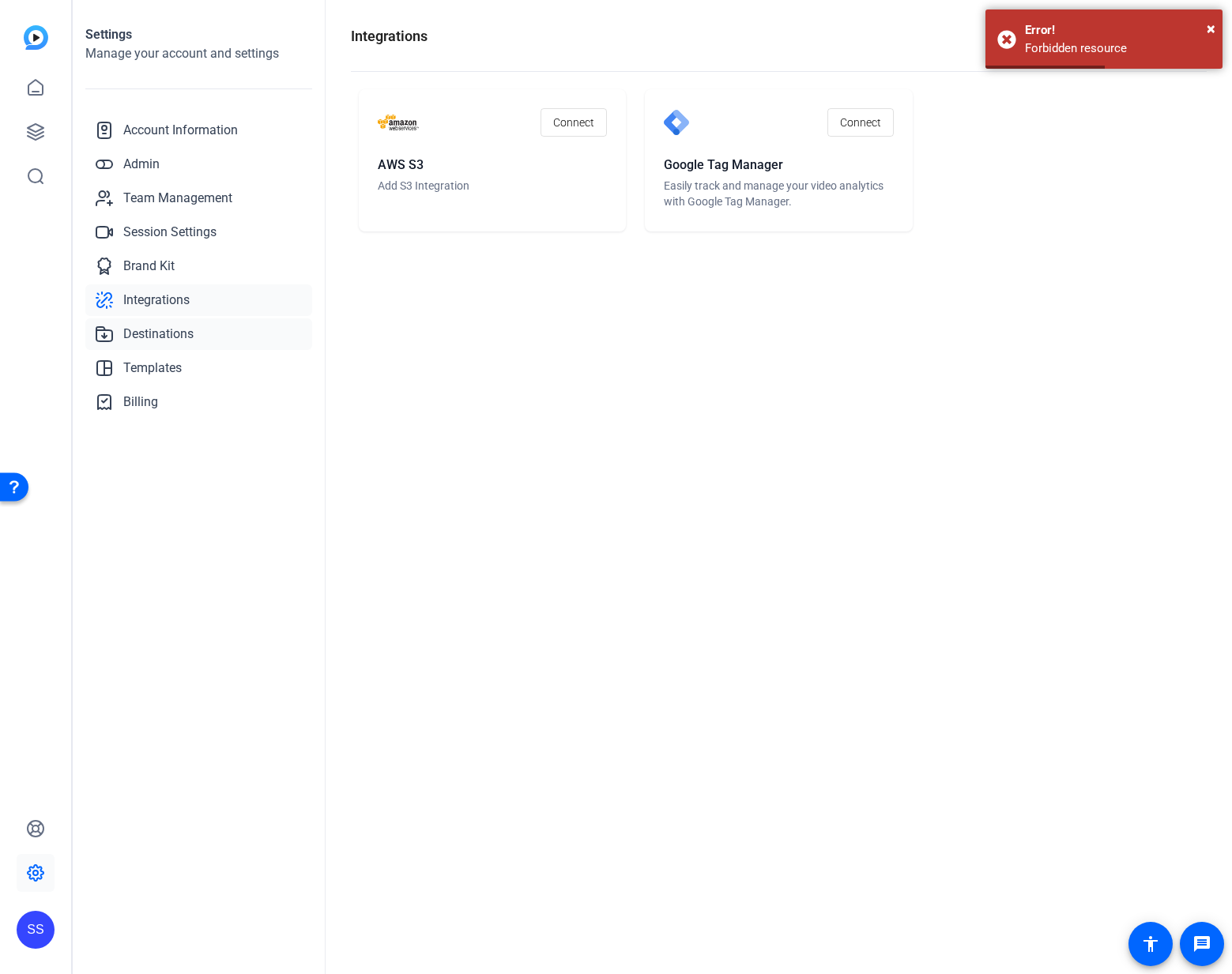
click at [159, 343] on span "Destinations" at bounding box center [159, 334] width 70 height 19
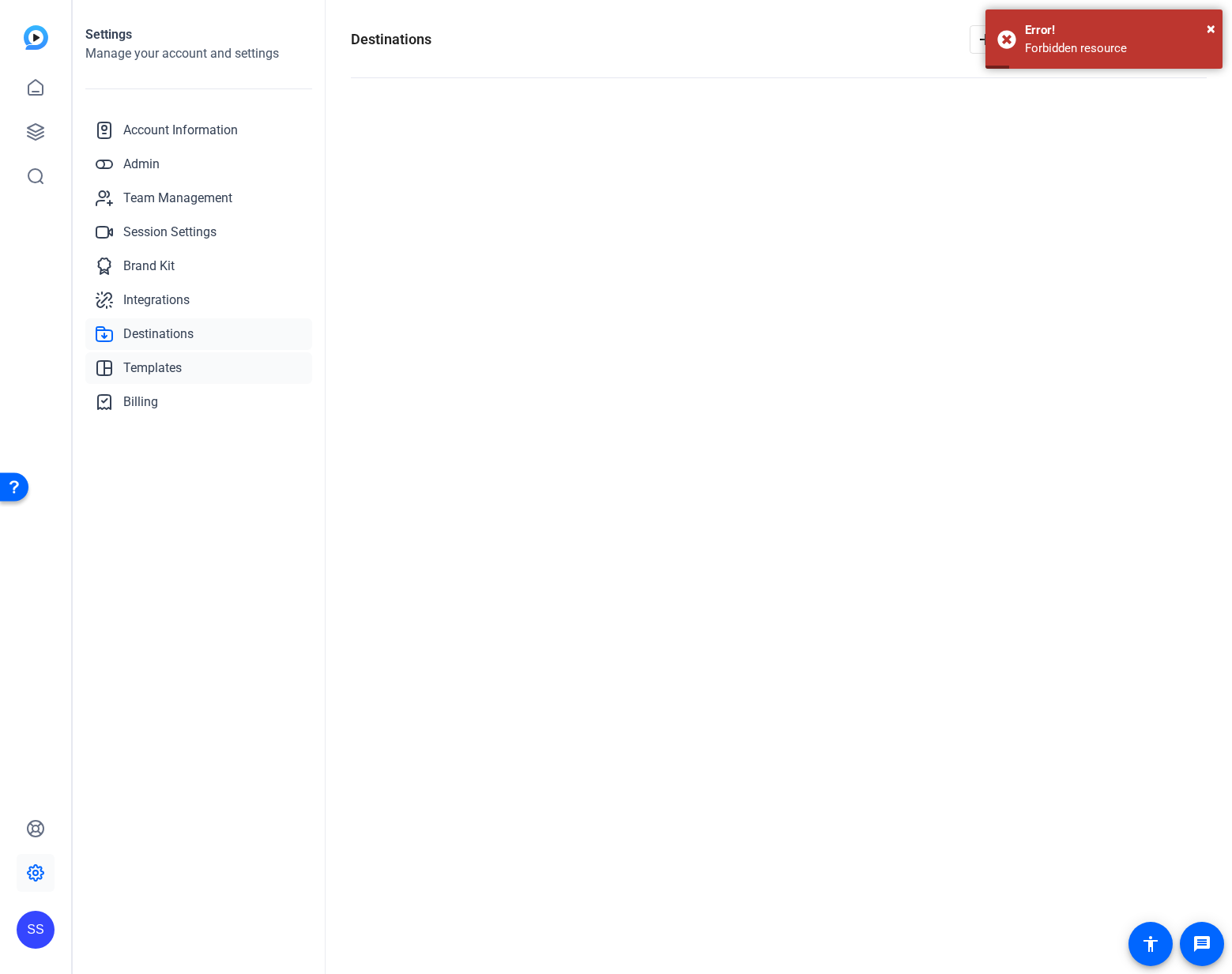
click at [158, 366] on span "Templates" at bounding box center [153, 368] width 58 height 19
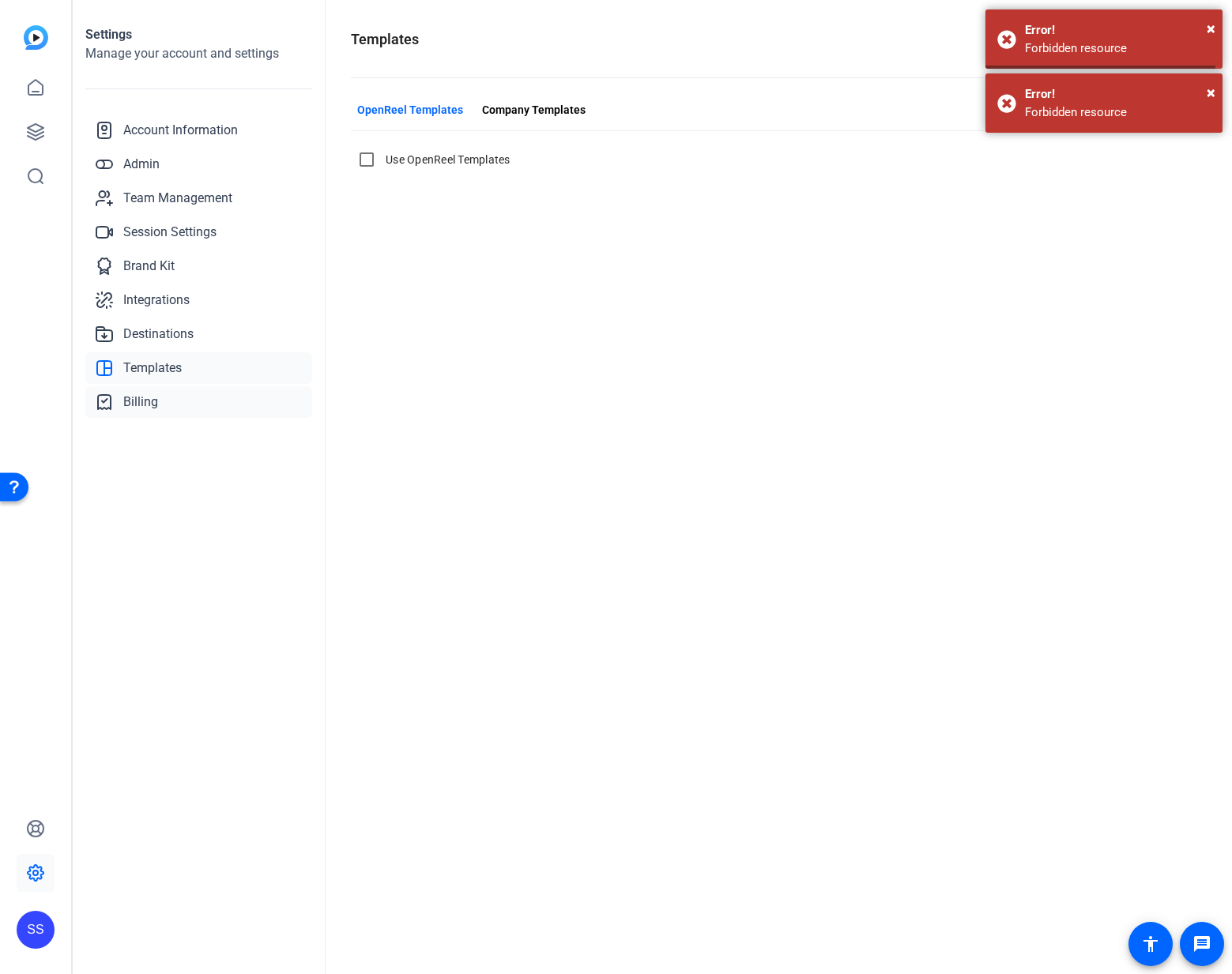
click at [150, 394] on span "Billing" at bounding box center [141, 402] width 35 height 19
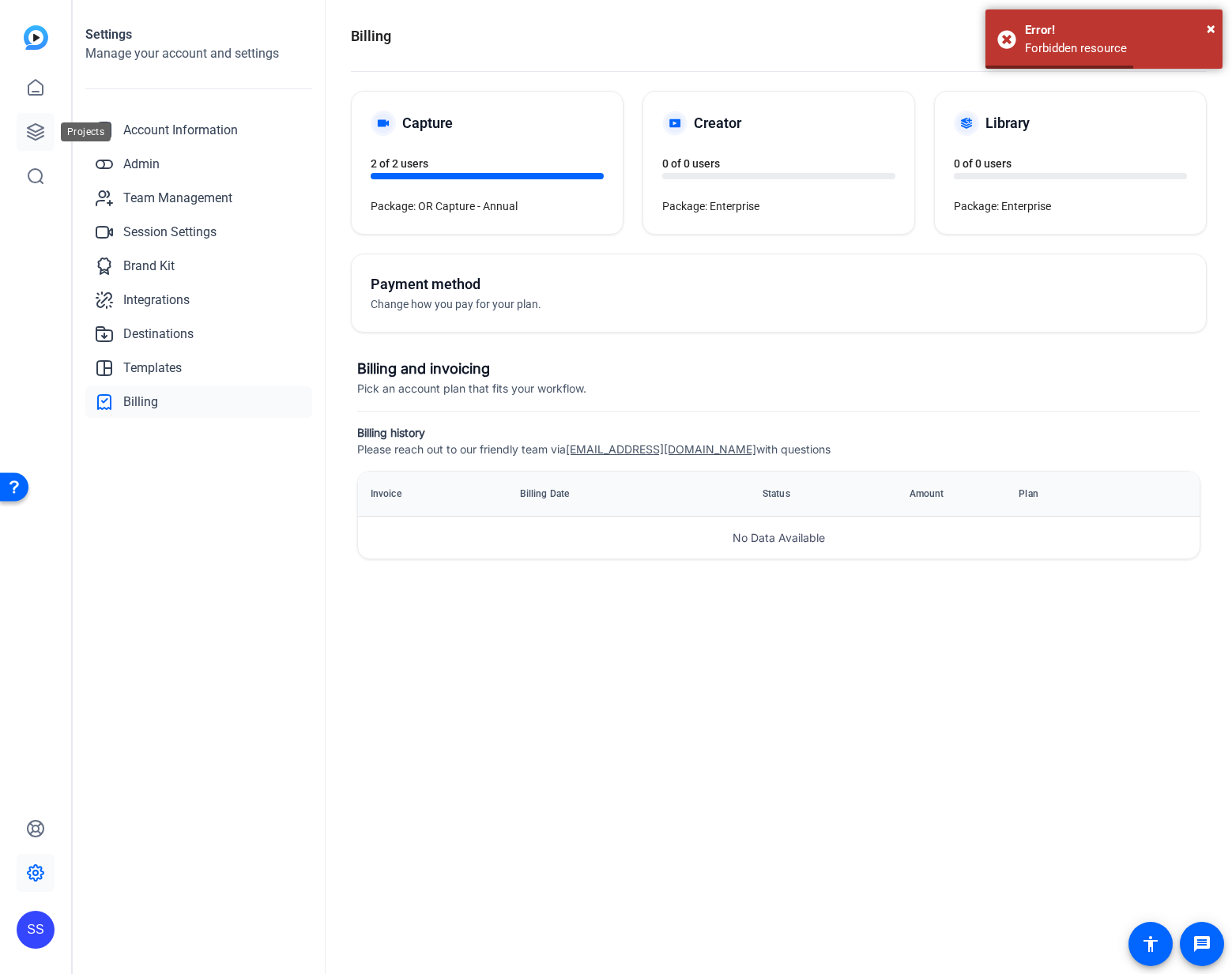
click at [39, 135] on icon at bounding box center [35, 132] width 15 height 15
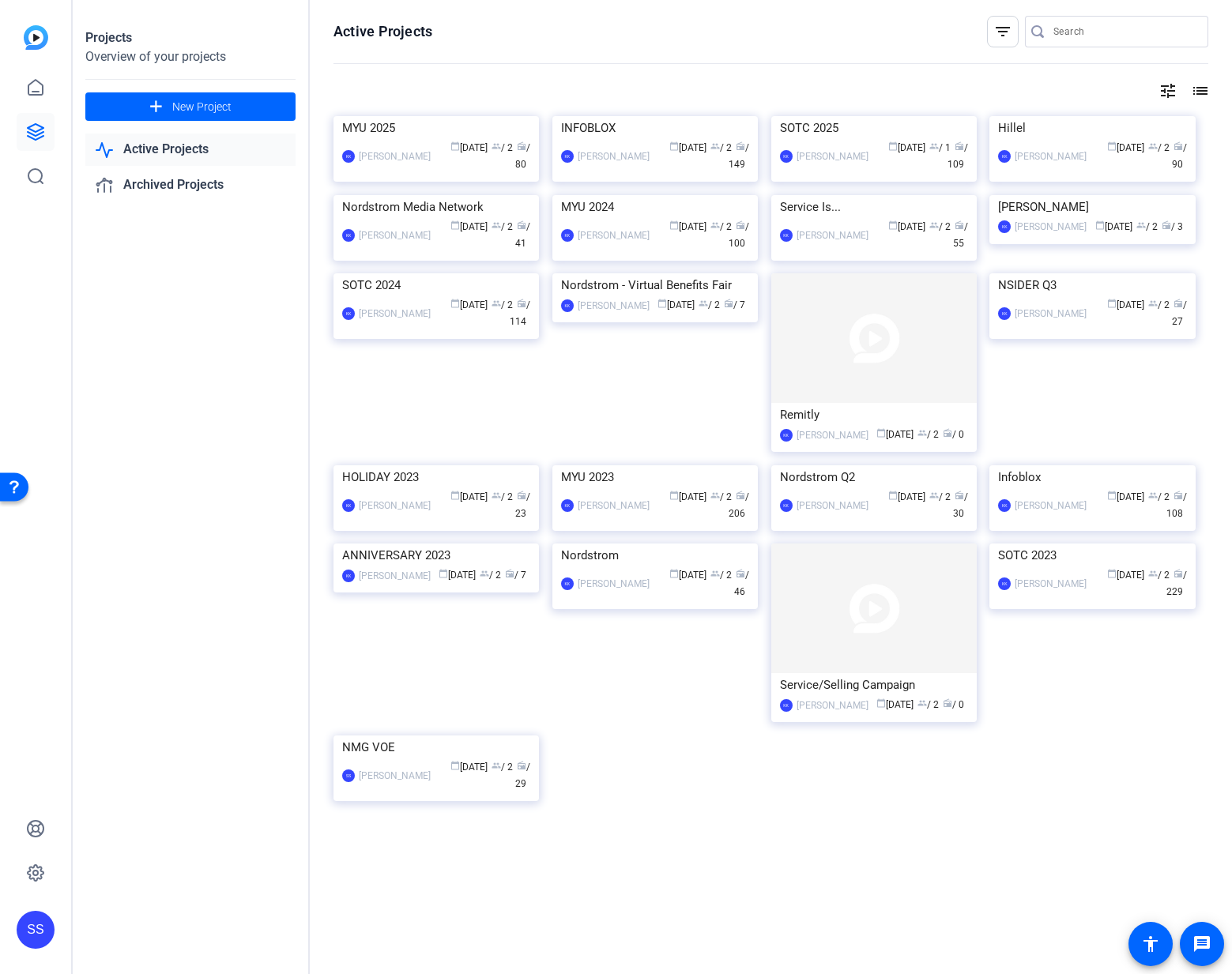
click at [993, 35] on mat-icon "filter_list" at bounding box center [1002, 32] width 19 height 19
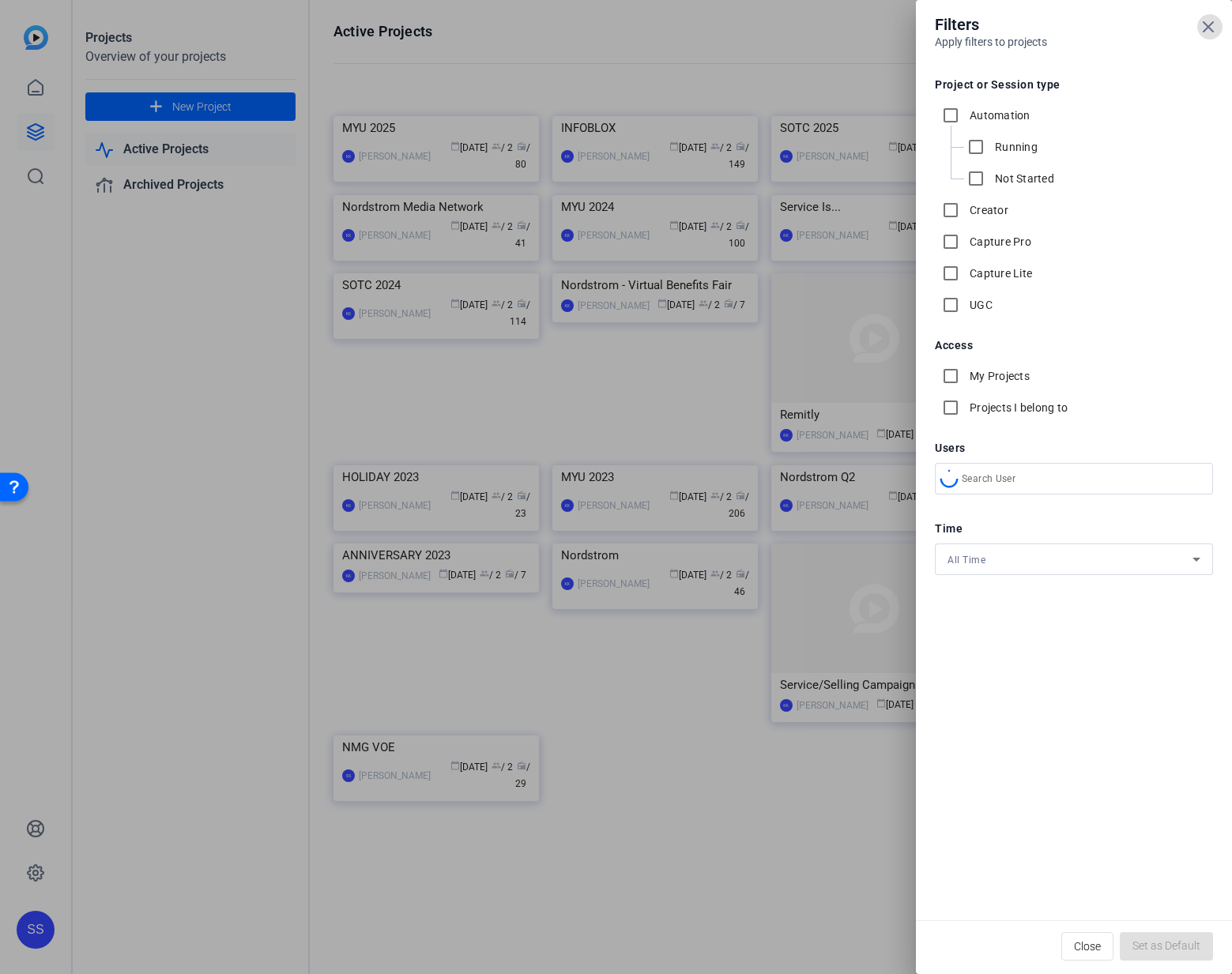
click at [861, 32] on div at bounding box center [616, 487] width 1232 height 974
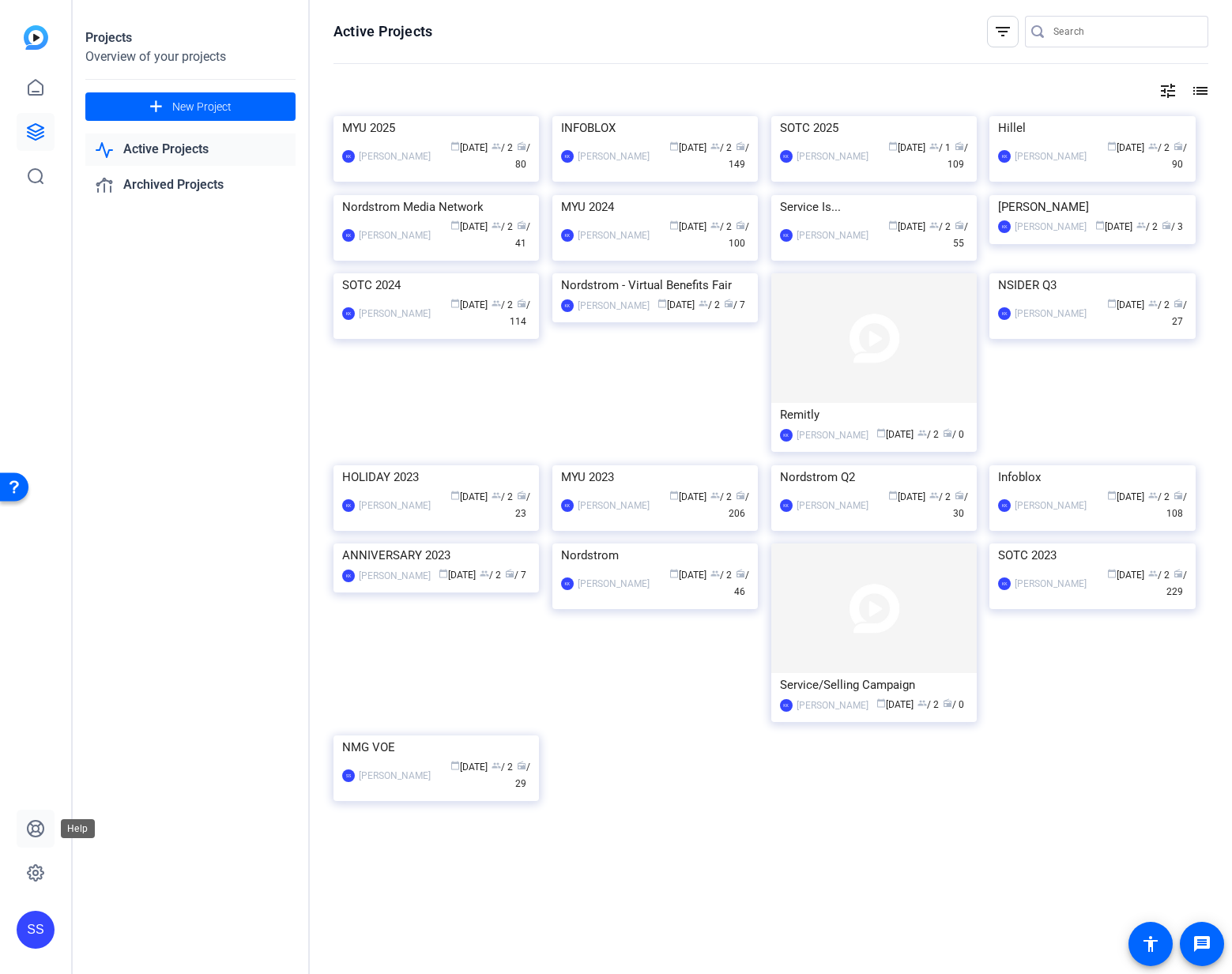
click at [34, 825] on icon at bounding box center [35, 829] width 15 height 15
click at [166, 156] on link "Active Projects" at bounding box center [190, 150] width 210 height 33
click at [46, 137] on link at bounding box center [35, 132] width 38 height 38
click at [360, 116] on img at bounding box center [436, 116] width 205 height 0
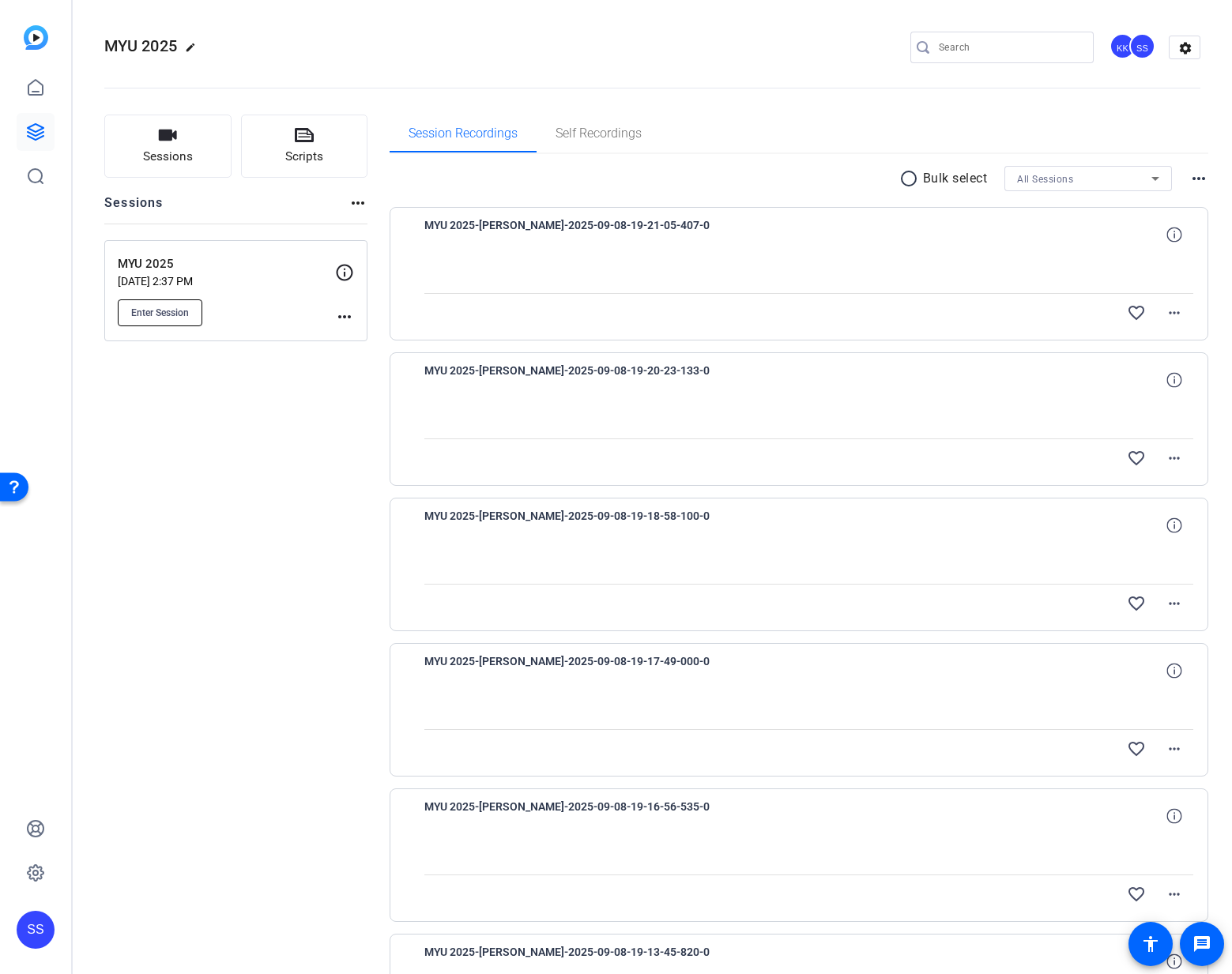
click at [187, 310] on span "Enter Session" at bounding box center [160, 312] width 57 height 13
click at [182, 310] on span "Enter Session" at bounding box center [160, 312] width 57 height 13
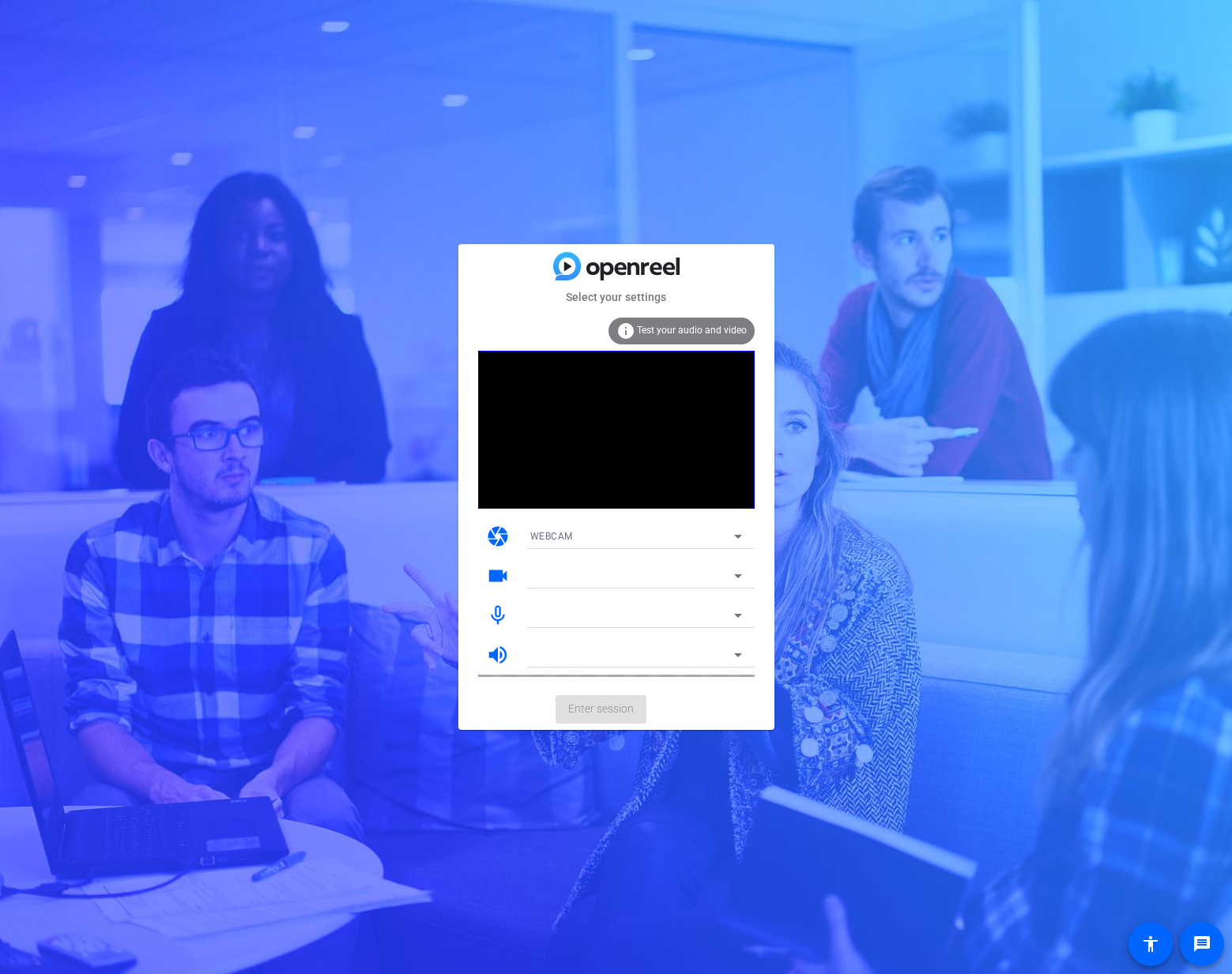
click at [589, 577] on mat-form-field at bounding box center [636, 576] width 237 height 25
click at [610, 620] on span "Smsadis Microphone" at bounding box center [578, 615] width 97 height 11
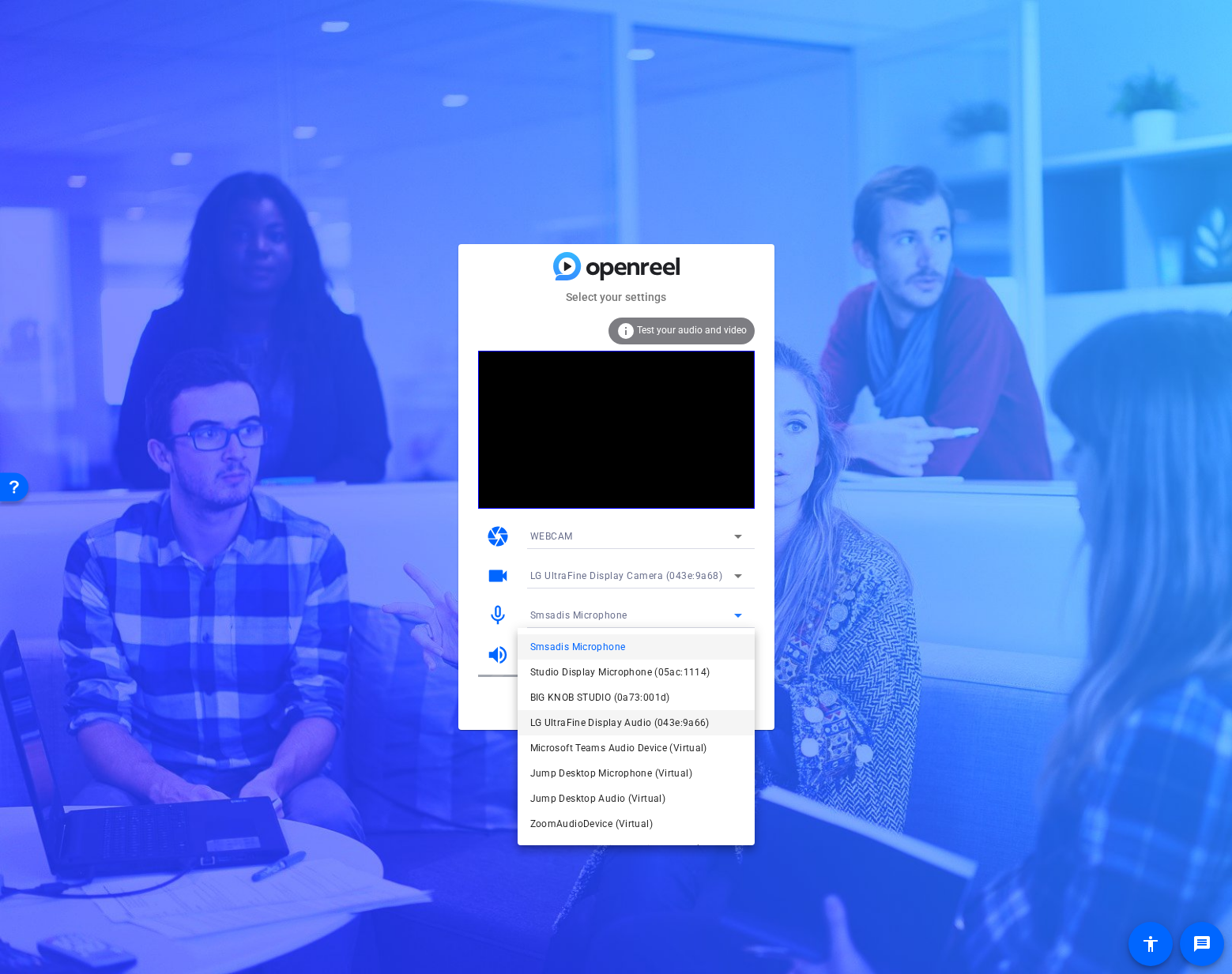
click at [607, 718] on span "LG UltraFine Display Audio (043e:9a66)" at bounding box center [619, 723] width 179 height 19
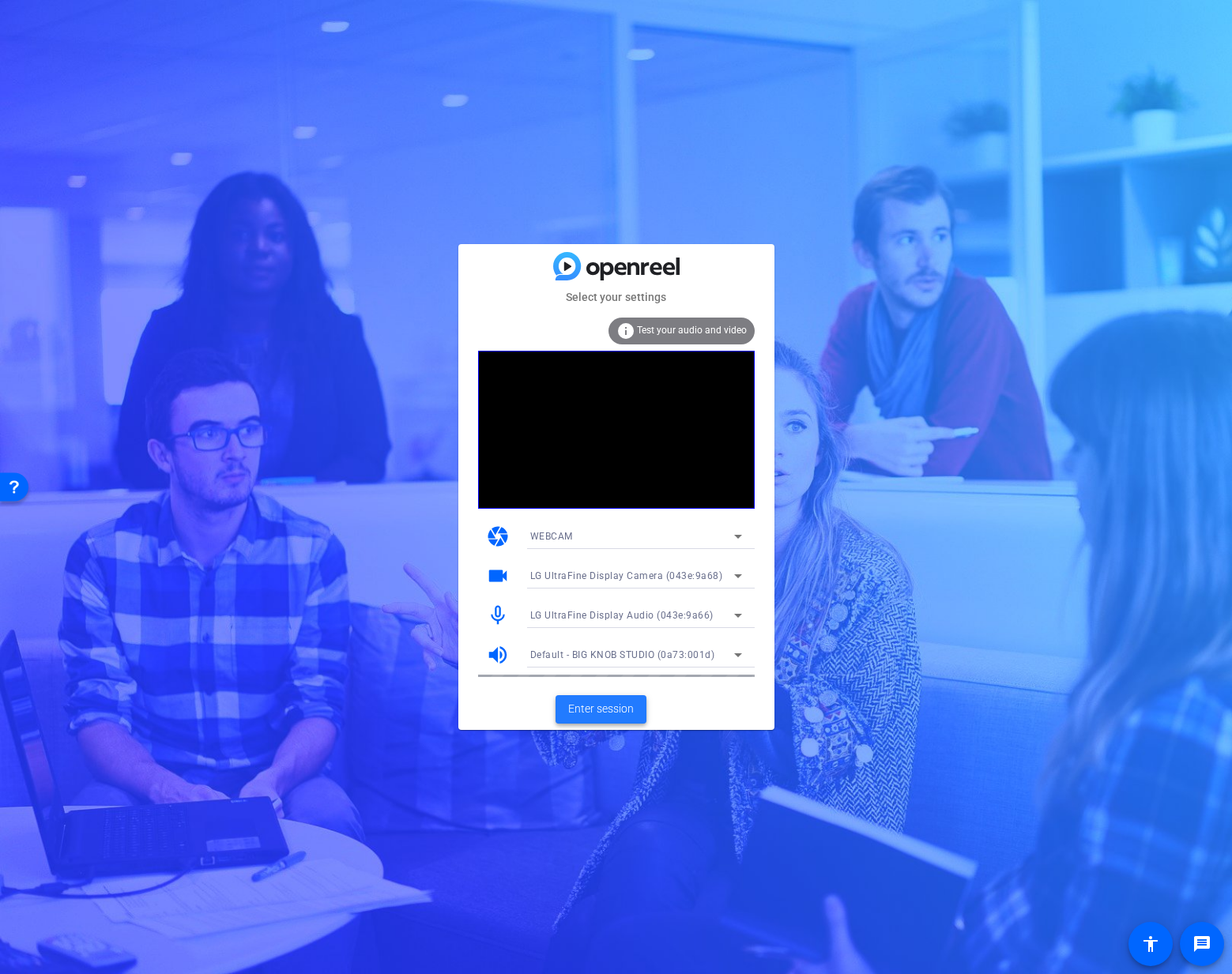
click at [620, 717] on span at bounding box center [601, 710] width 91 height 38
click at [648, 611] on span "Studio Display Microphone (05ac:1114)" at bounding box center [622, 615] width 184 height 11
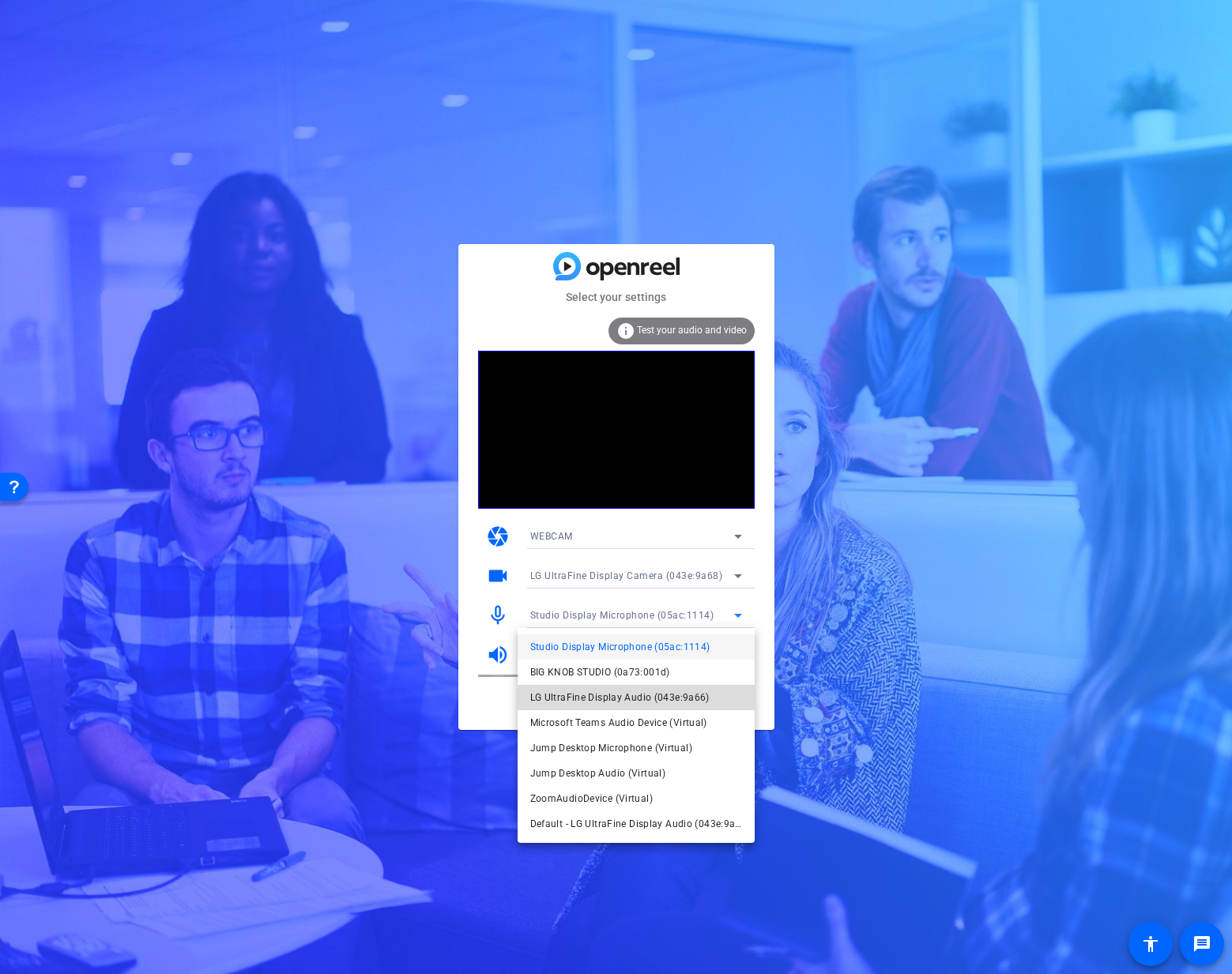
click at [635, 688] on span "LG UltraFine Display Audio (043e:9a66)" at bounding box center [619, 698] width 179 height 19
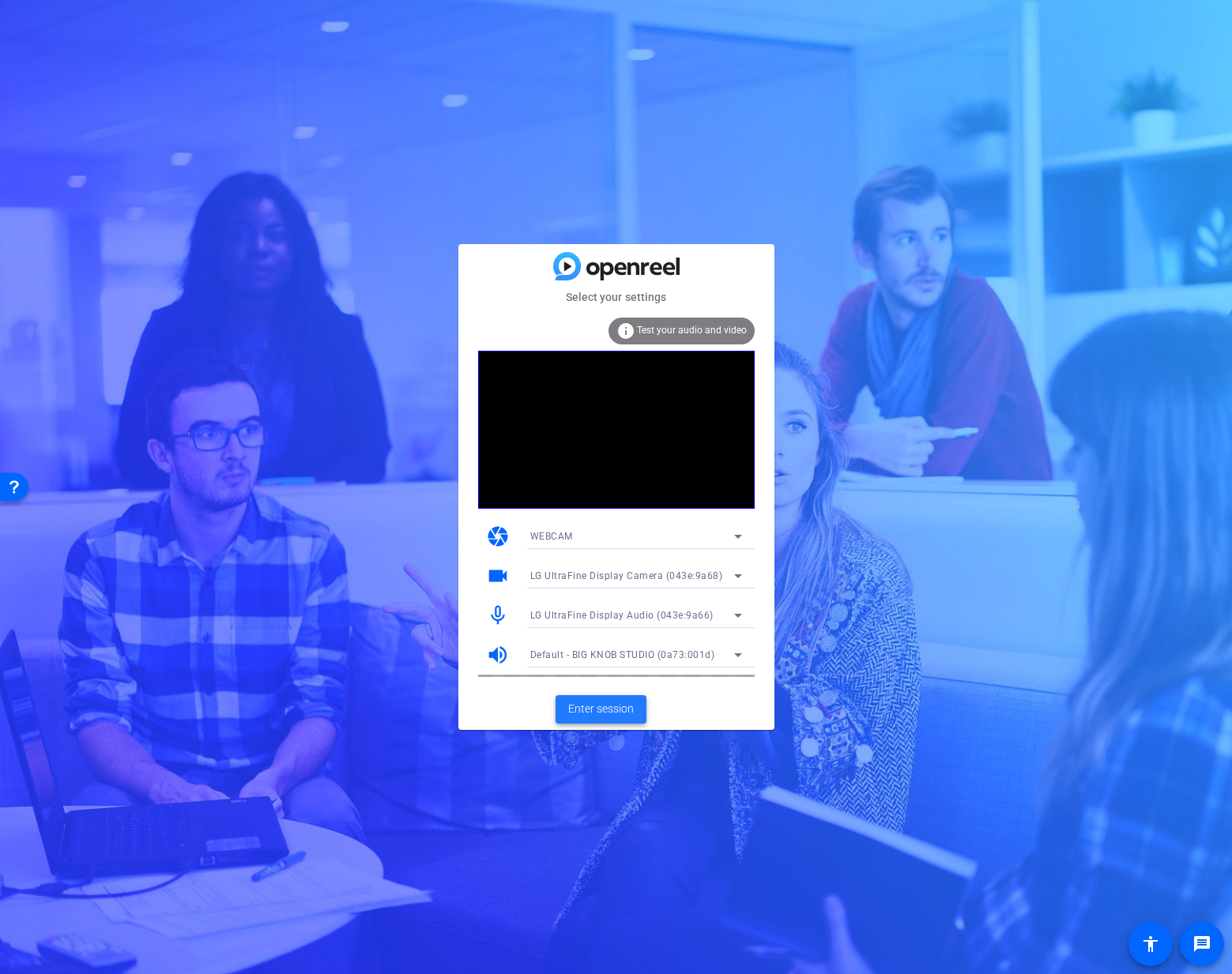
click at [621, 714] on span "Enter session" at bounding box center [601, 709] width 65 height 16
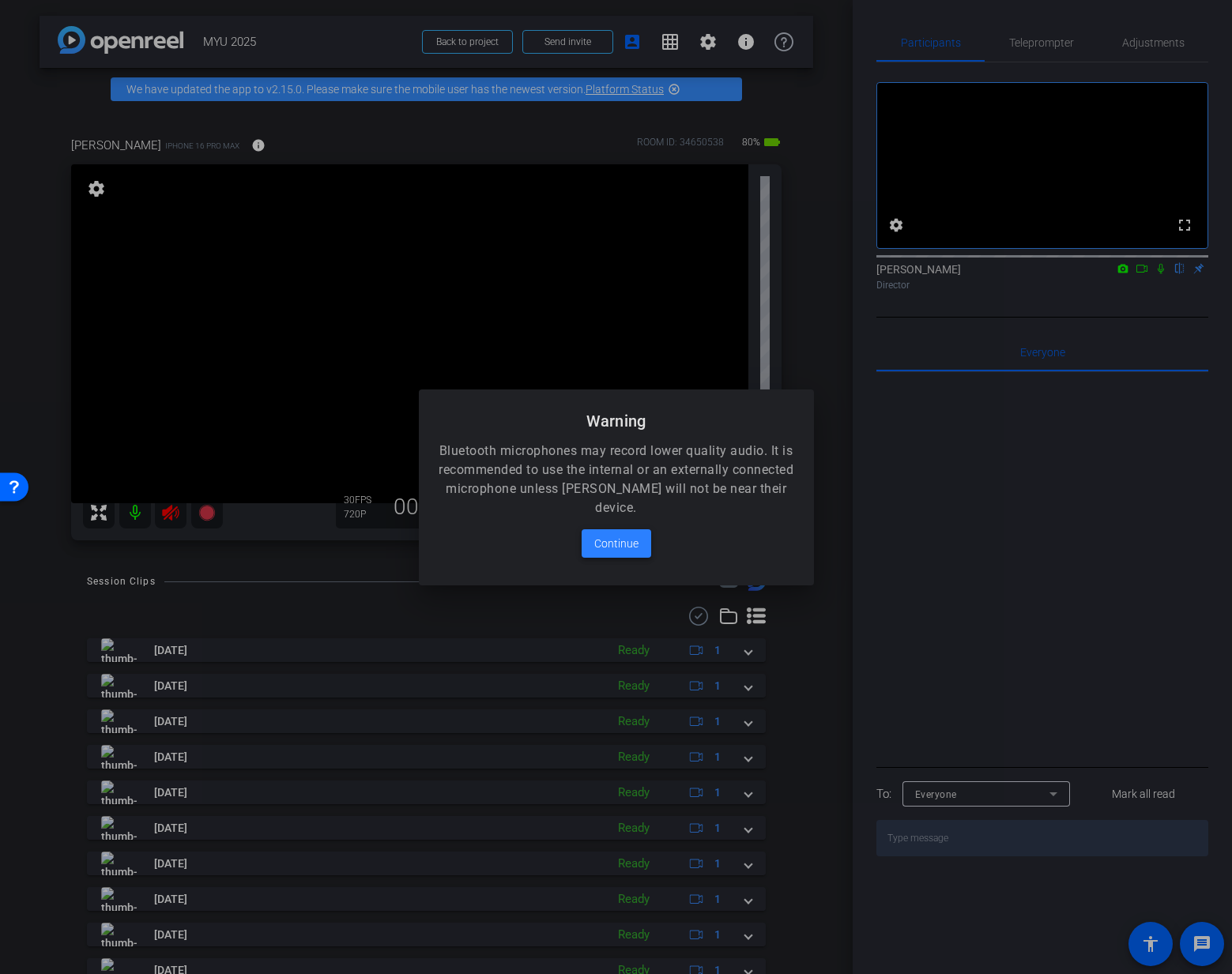
click at [627, 546] on span "Continue" at bounding box center [616, 543] width 45 height 19
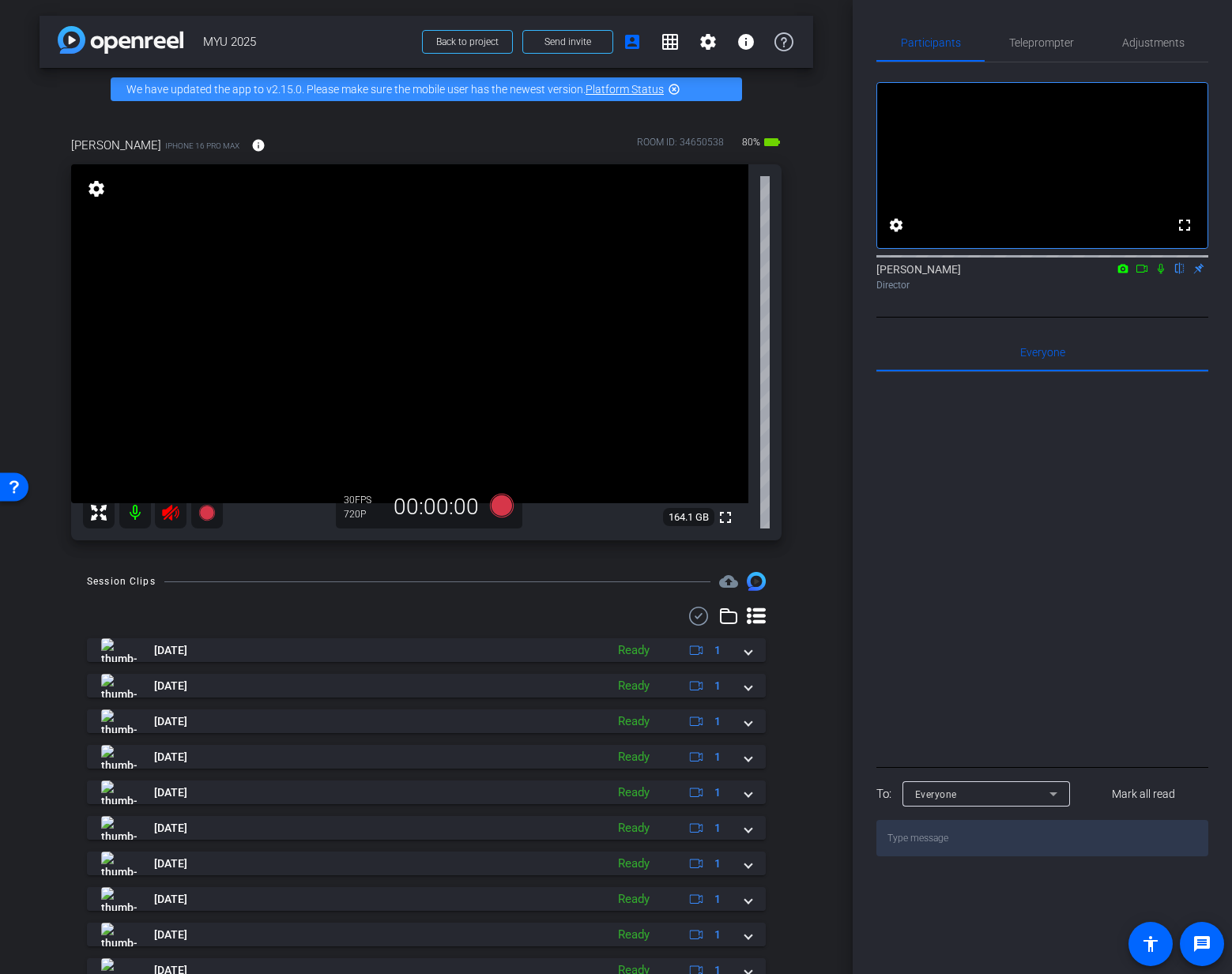
click at [169, 511] on icon at bounding box center [170, 512] width 16 height 15
click at [156, 506] on mat-icon at bounding box center [170, 512] width 32 height 32
click at [178, 520] on icon at bounding box center [171, 513] width 19 height 19
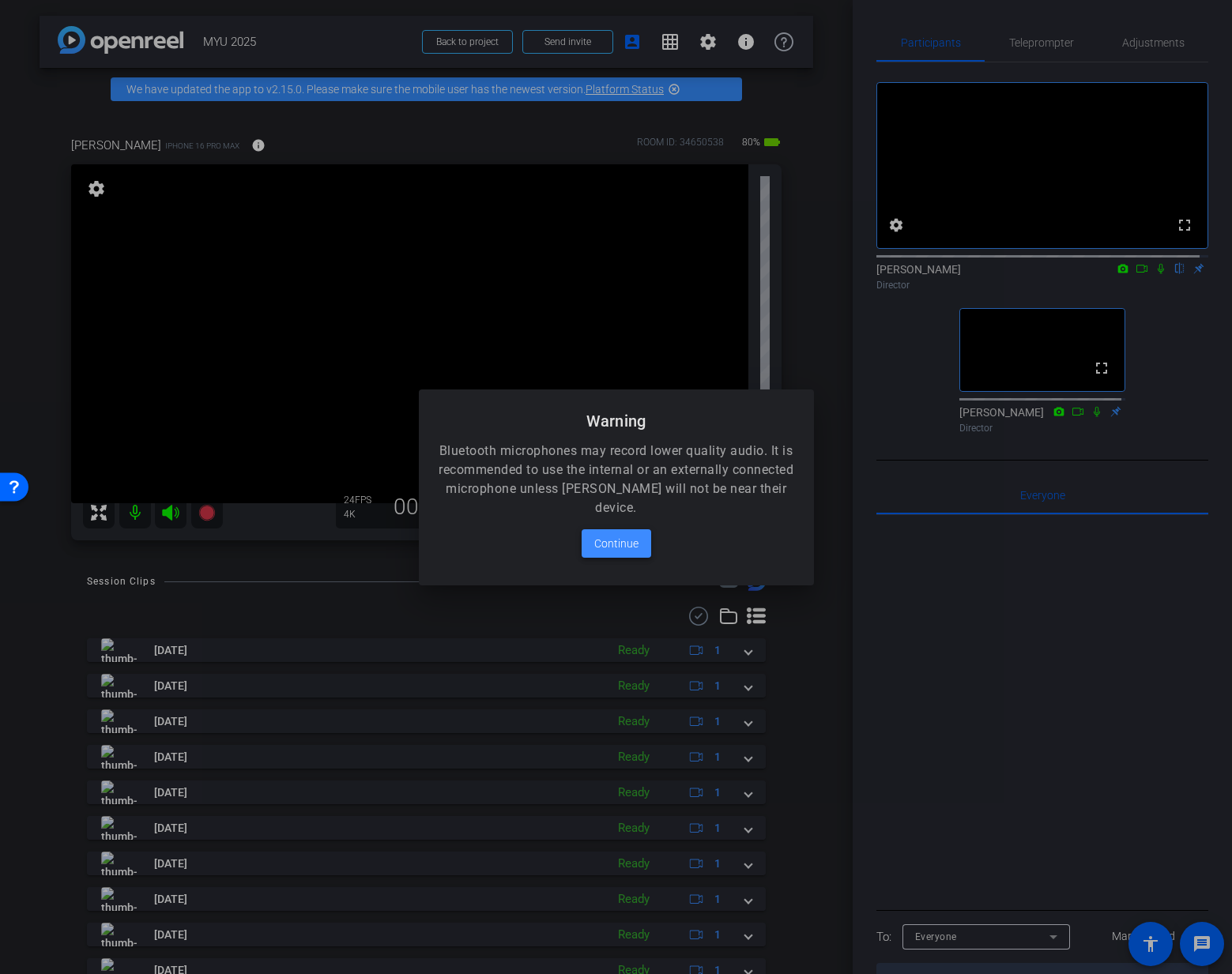
click at [613, 540] on span "Continue" at bounding box center [616, 543] width 45 height 19
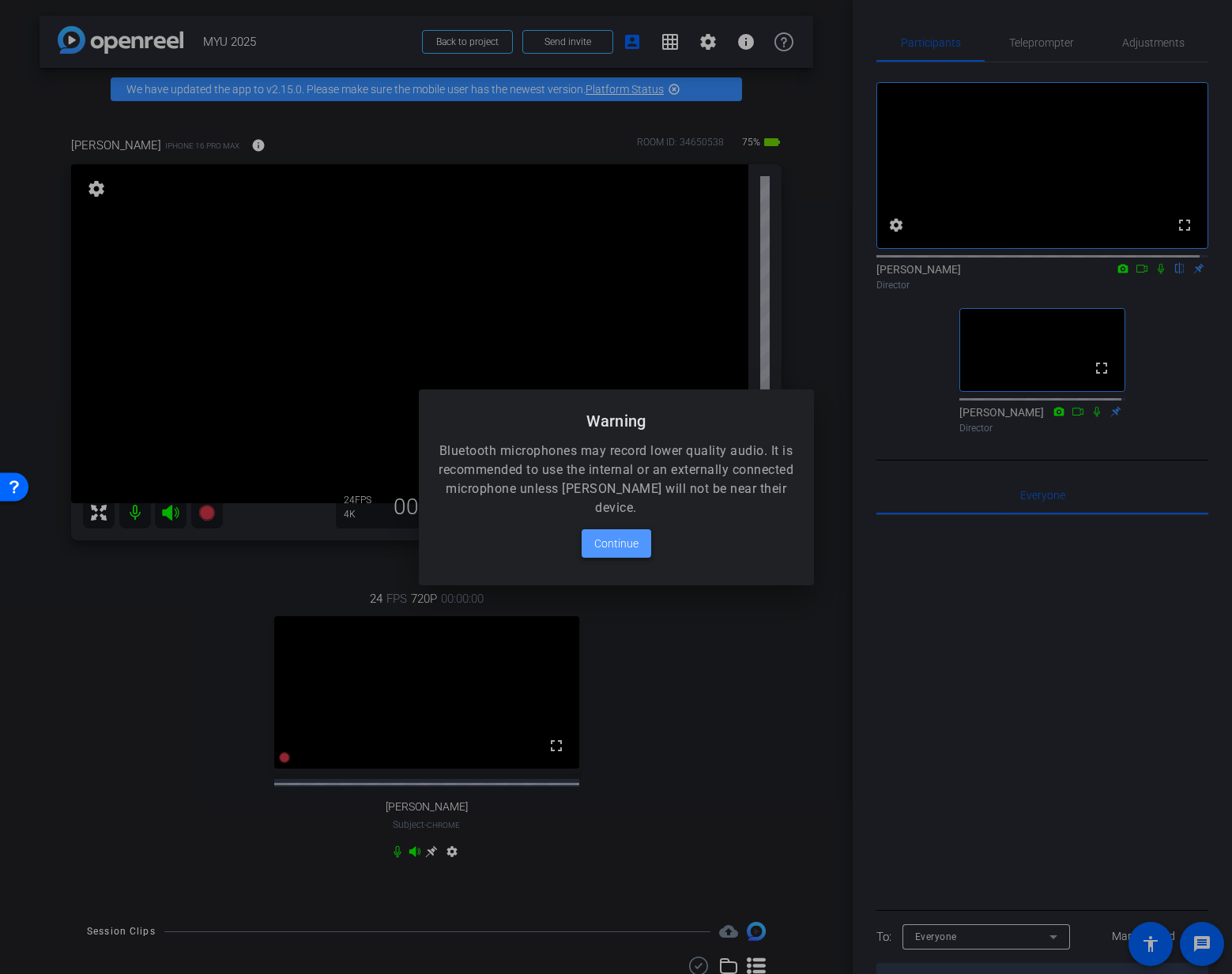
click at [604, 541] on span "Continue" at bounding box center [616, 543] width 45 height 19
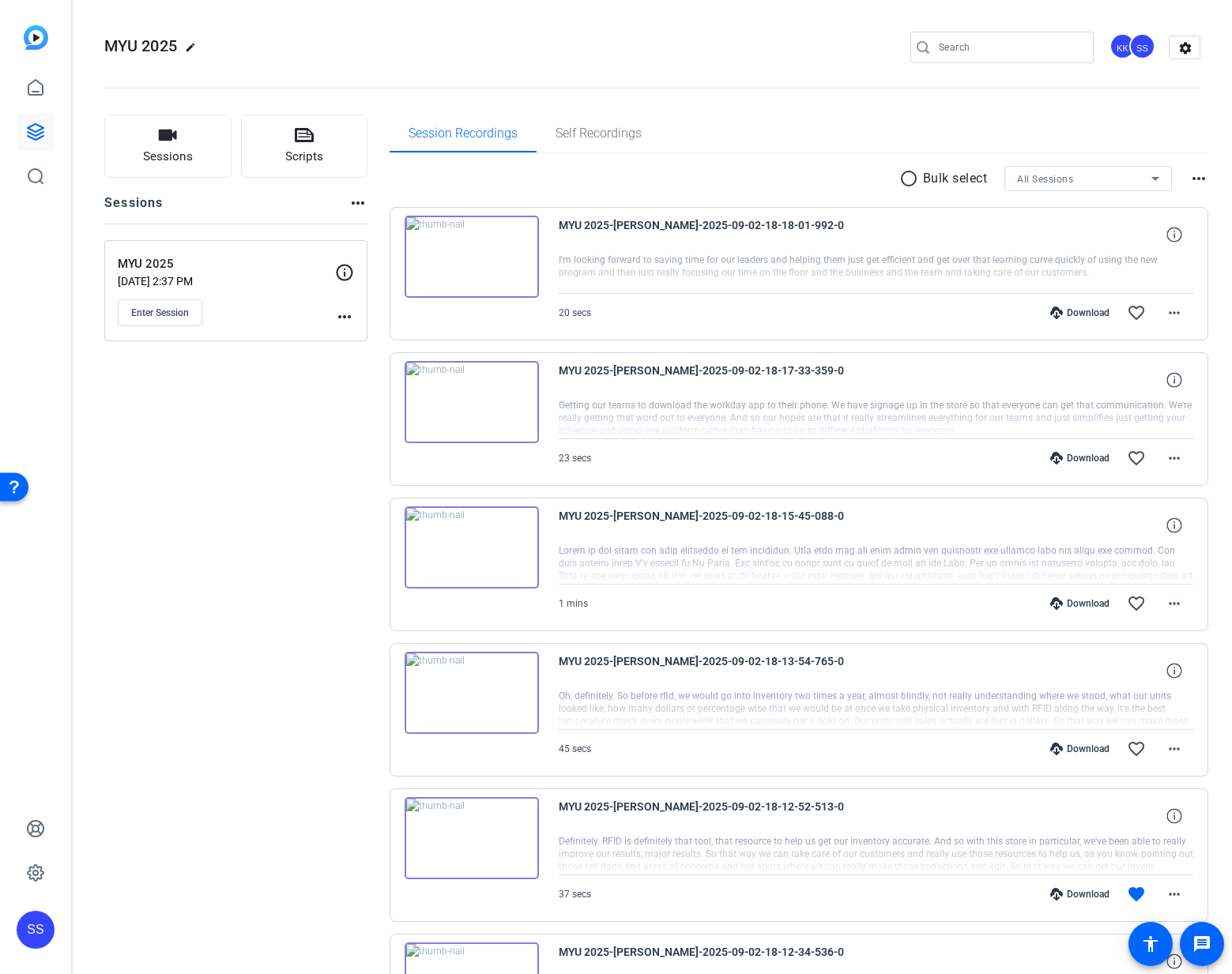
scroll to position [9, 0]
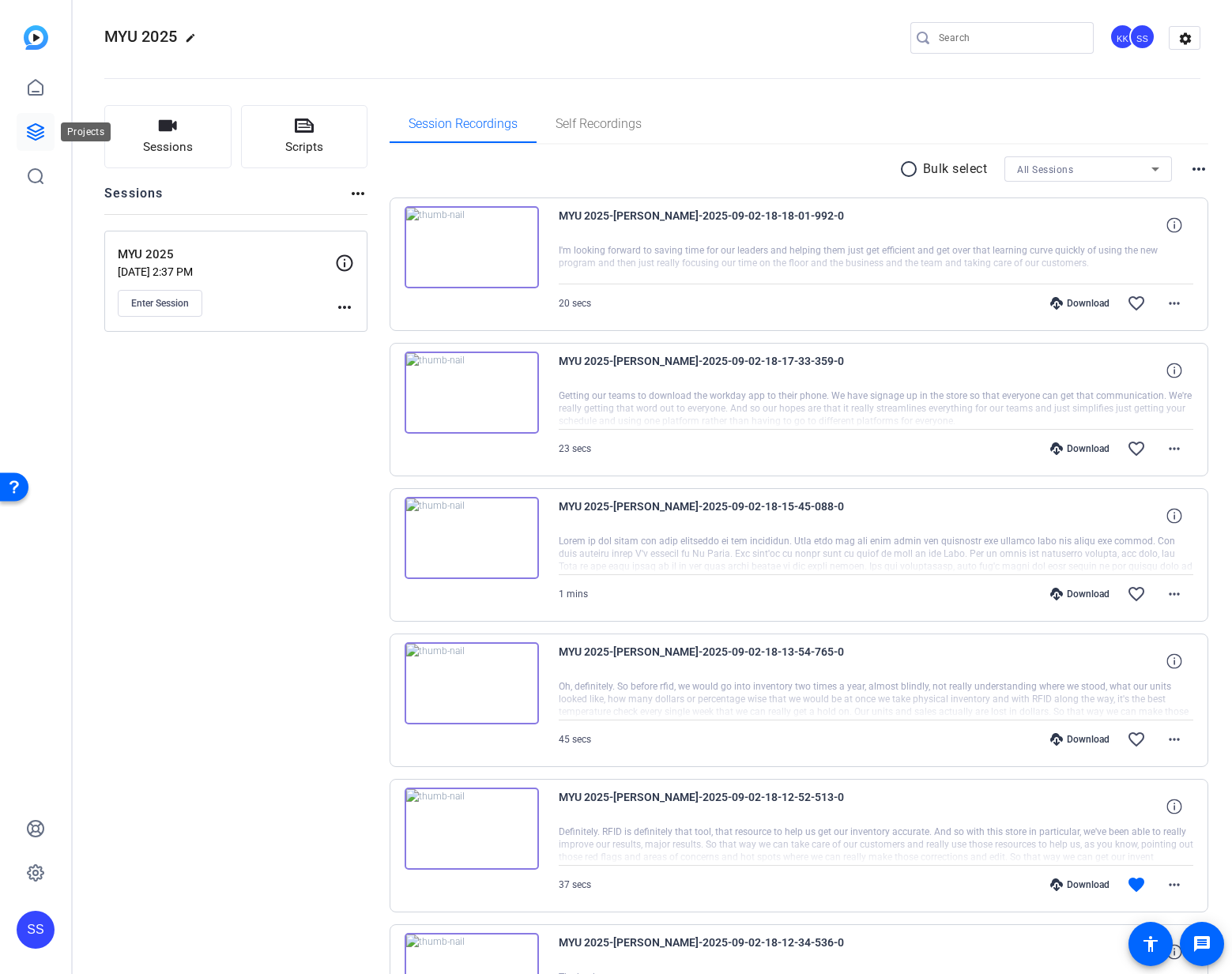
click at [35, 138] on icon at bounding box center [35, 132] width 15 height 15
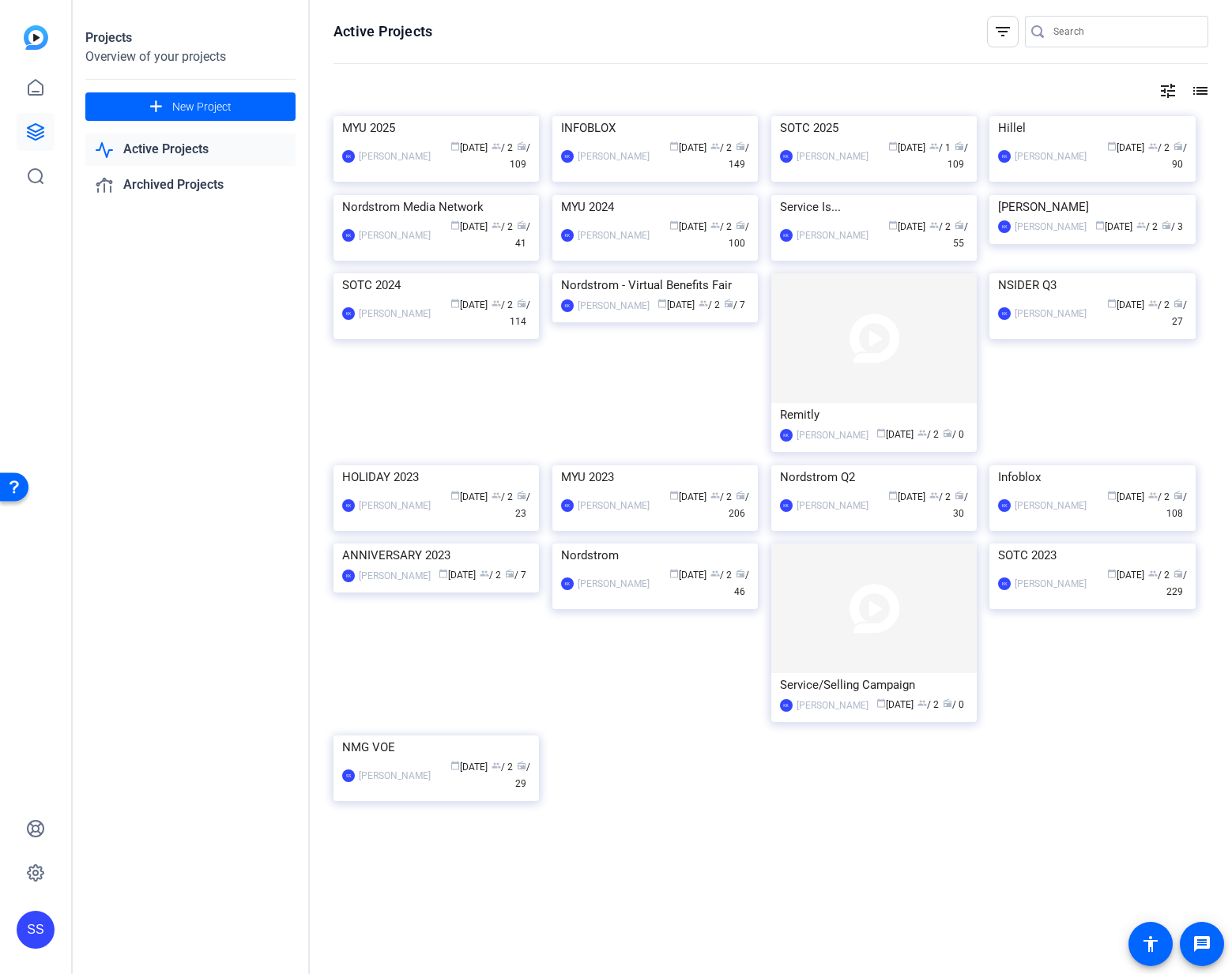
click at [414, 116] on img at bounding box center [436, 116] width 205 height 0
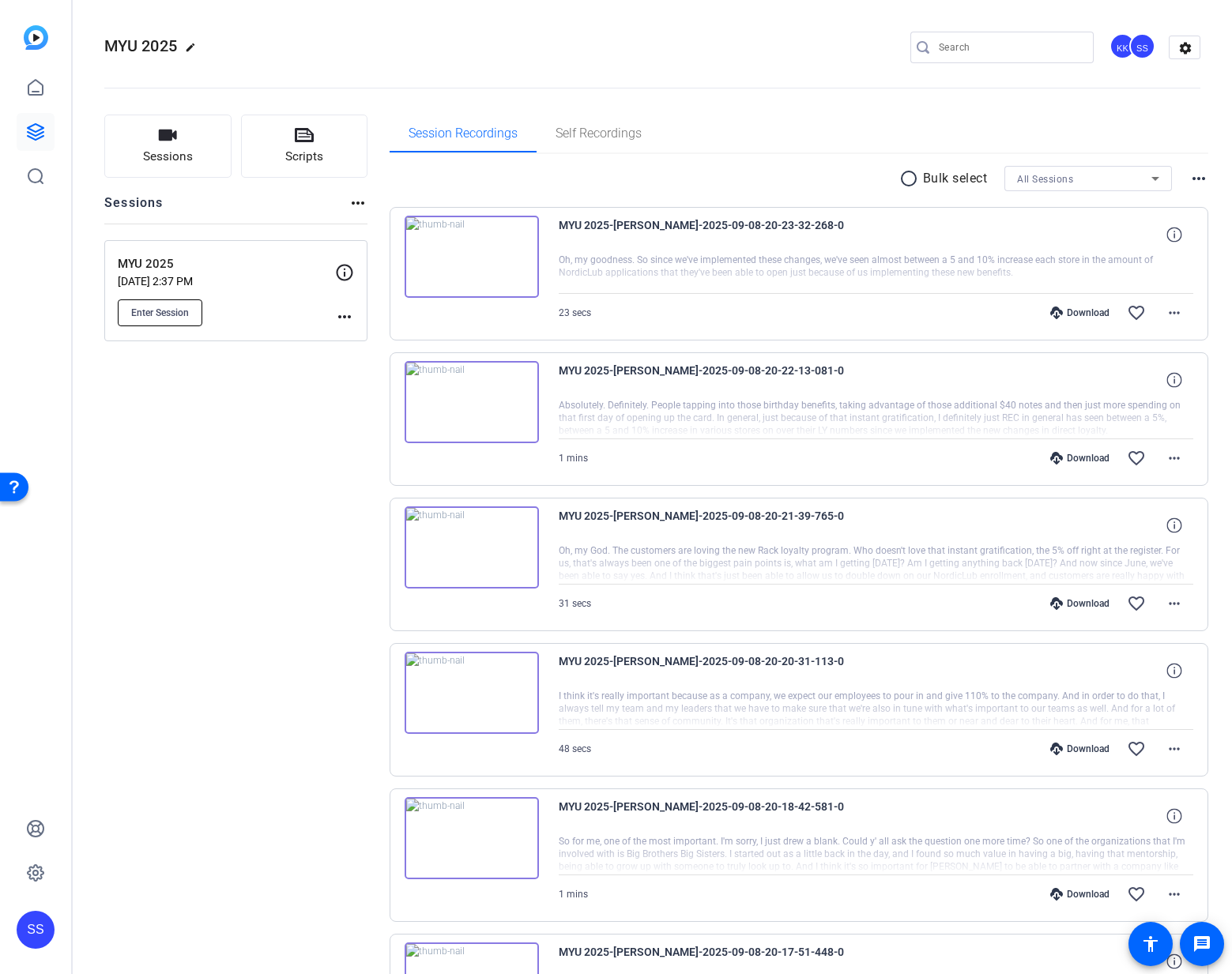
click at [174, 313] on span "Enter Session" at bounding box center [160, 312] width 57 height 13
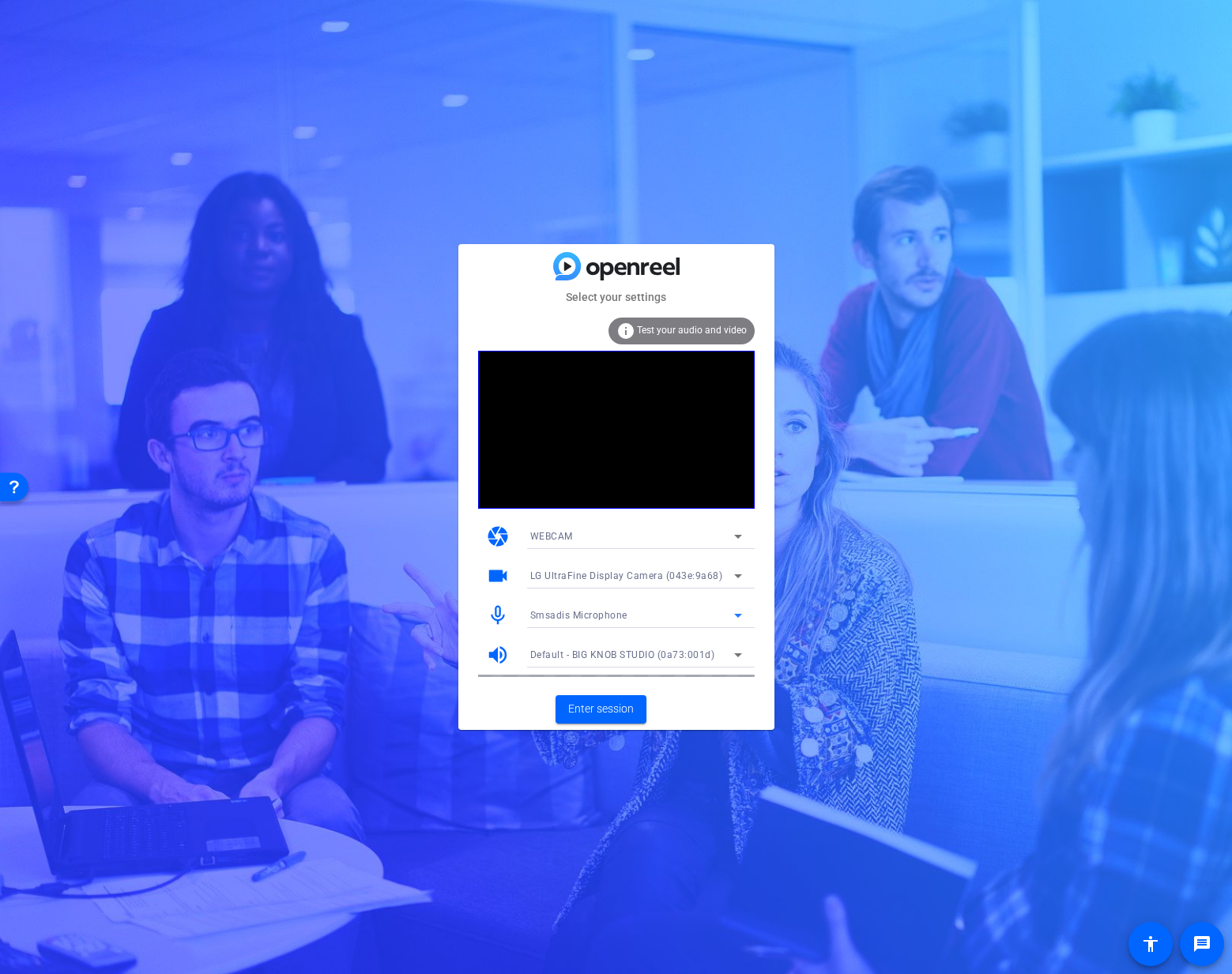
click at [702, 619] on div "Smsadis Microphone" at bounding box center [632, 614] width 204 height 20
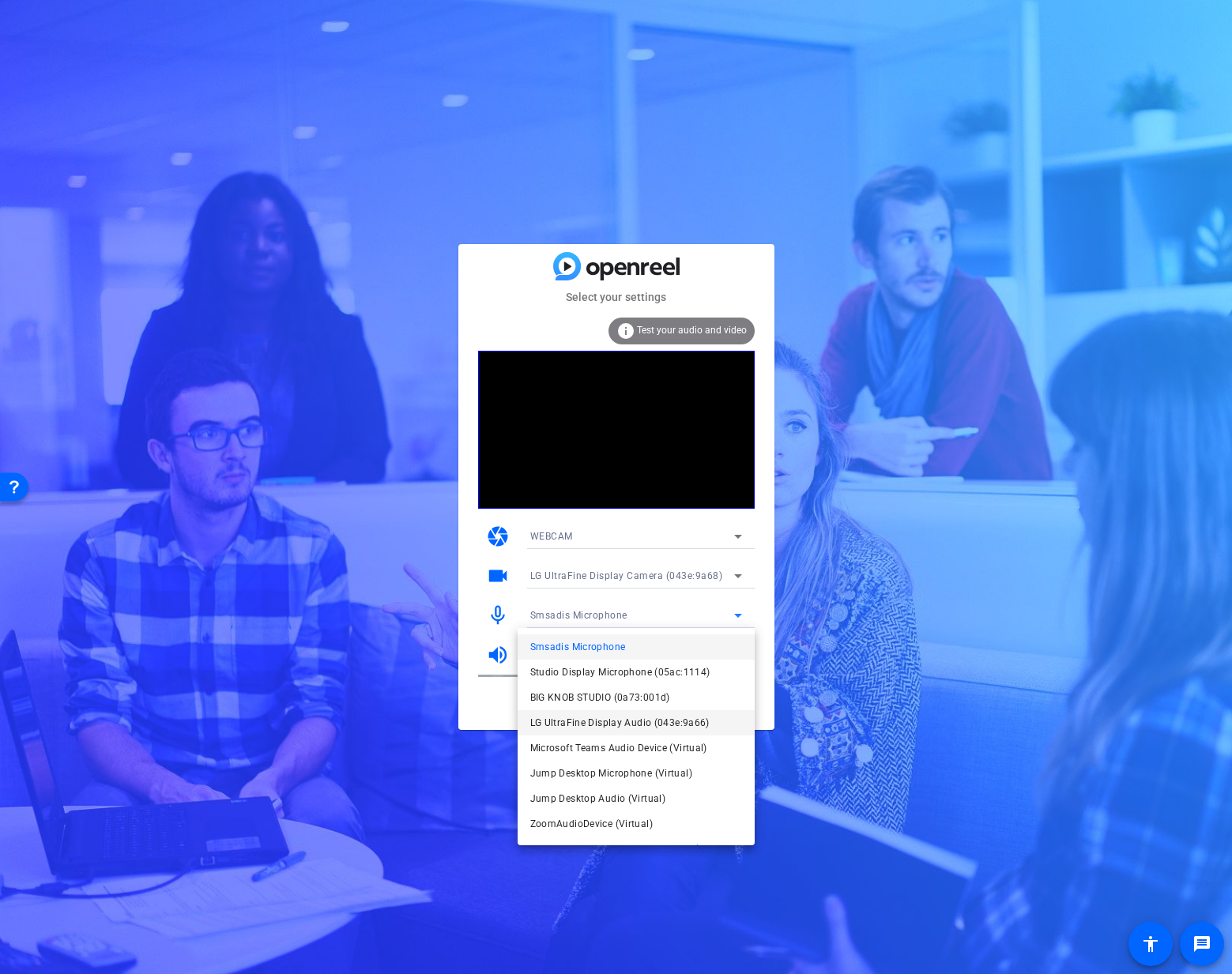
click at [686, 714] on span "LG UltraFine Display Audio (043e:9a66)" at bounding box center [619, 723] width 179 height 19
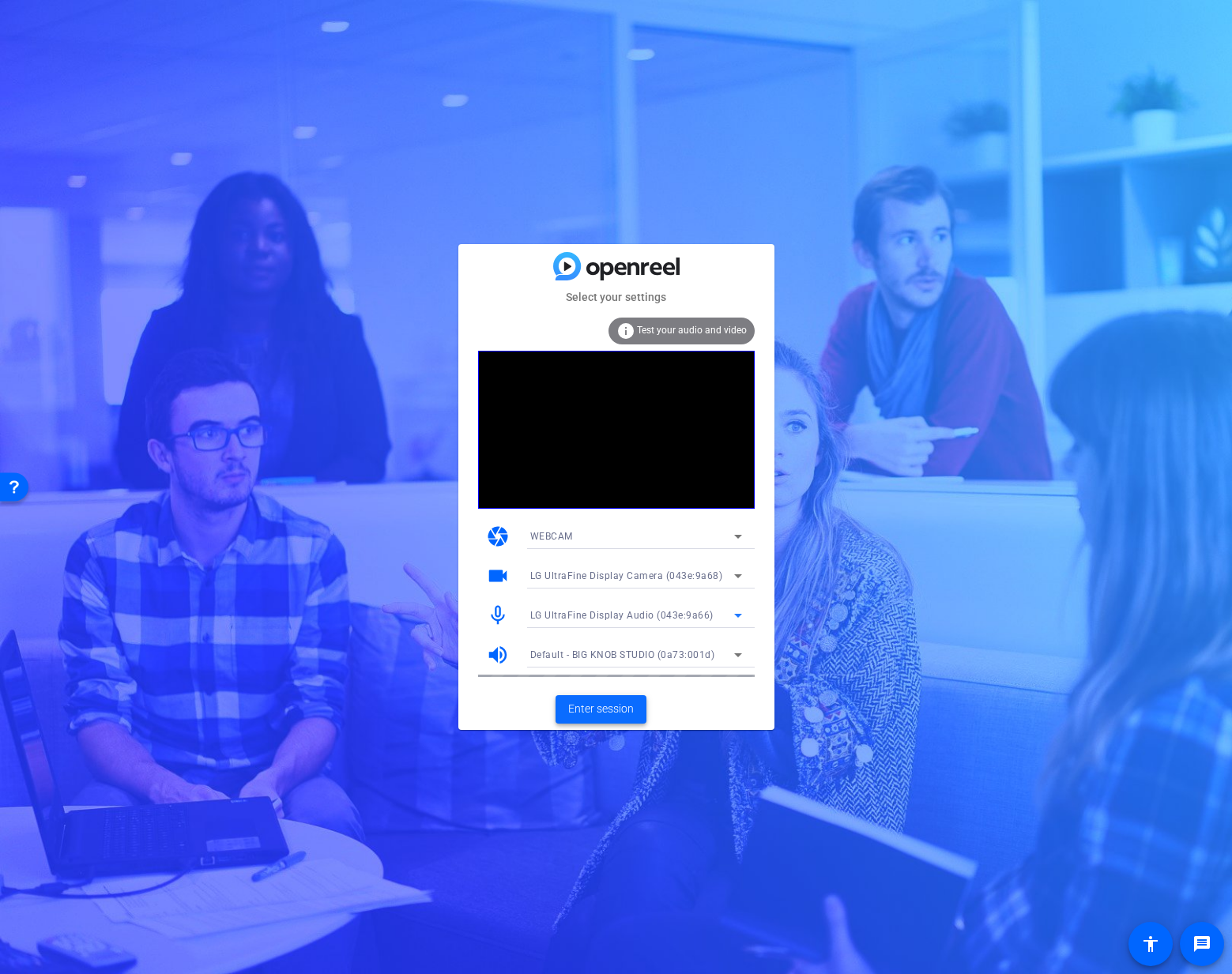
click at [619, 707] on span "Enter session" at bounding box center [601, 709] width 65 height 16
